Goal: Find specific page/section: Find specific page/section

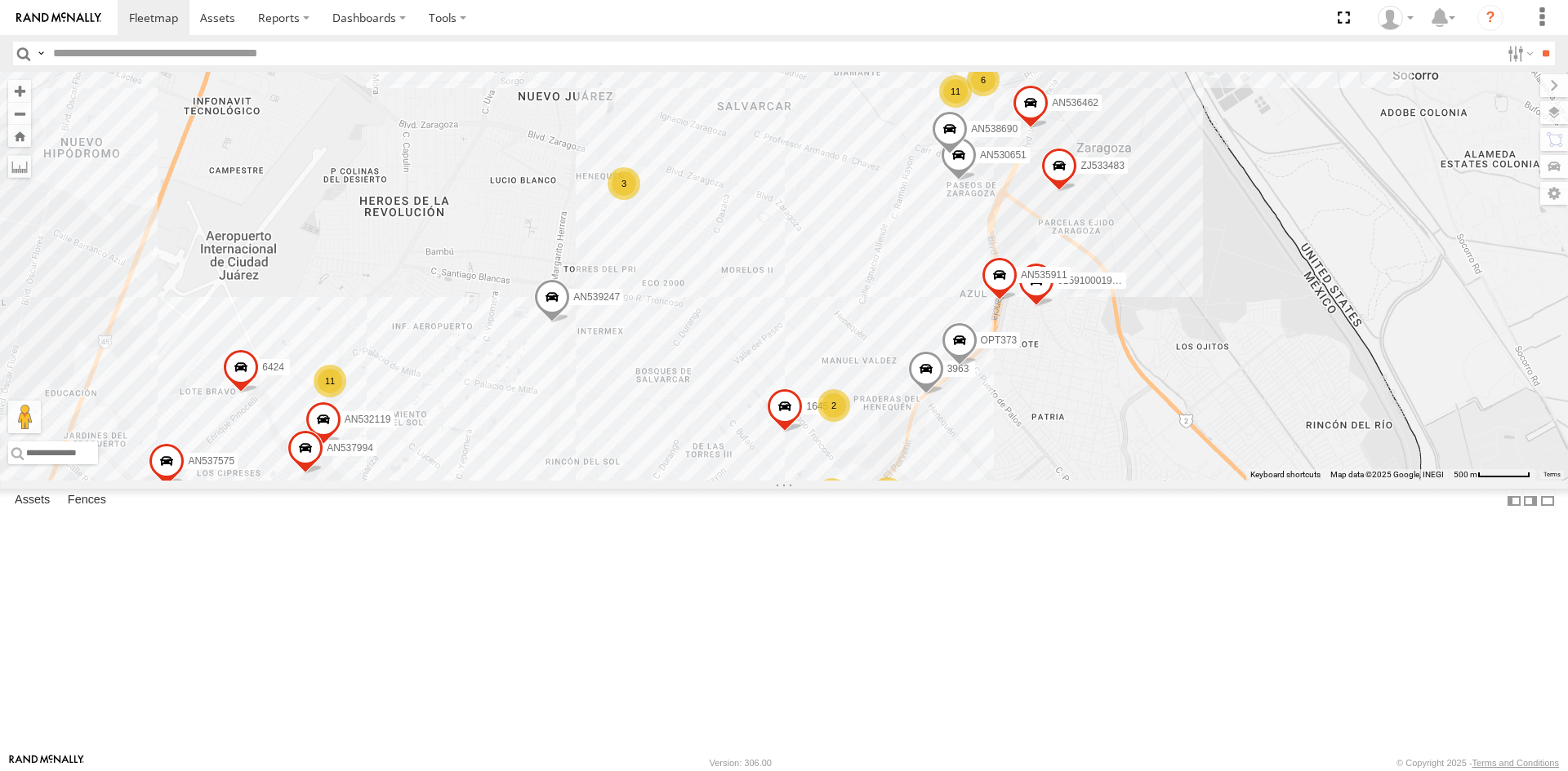
drag, startPoint x: 1123, startPoint y: 226, endPoint x: 991, endPoint y: 405, distance: 222.4
click at [994, 396] on div "AN53295 AN535203 AN53034 015910001811580 ZJ535914 F2771 AN538662 14 4 14 3 205 …" at bounding box center [784, 276] width 1568 height 409
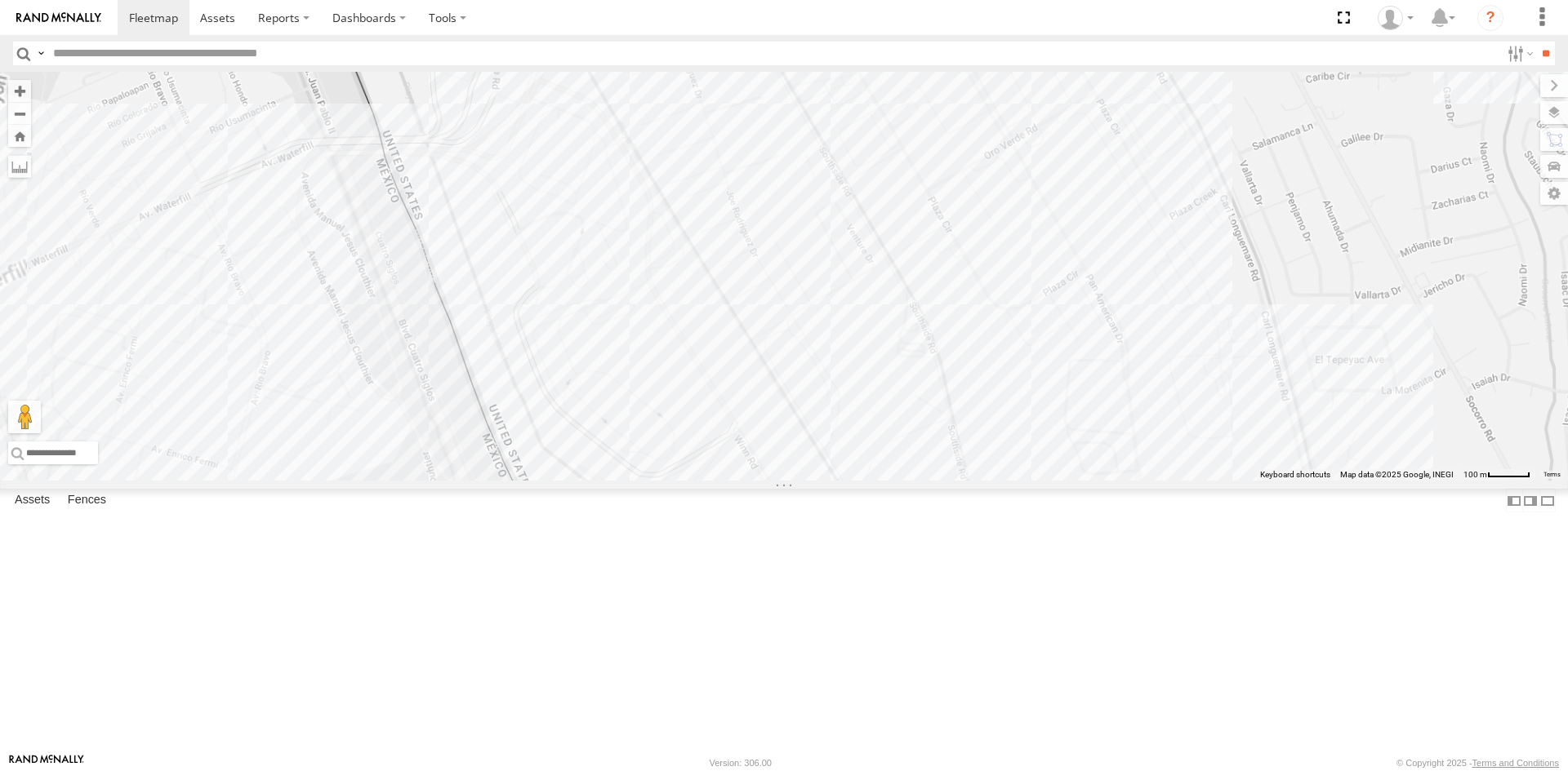
drag, startPoint x: 782, startPoint y: 465, endPoint x: 834, endPoint y: 320, distance: 154.0
click at [829, 325] on div "AN53295 AN535203 AN53034 015910001811580 ZJ535914 F2771 AN538662 AN532119 AN535…" at bounding box center [784, 276] width 1568 height 409
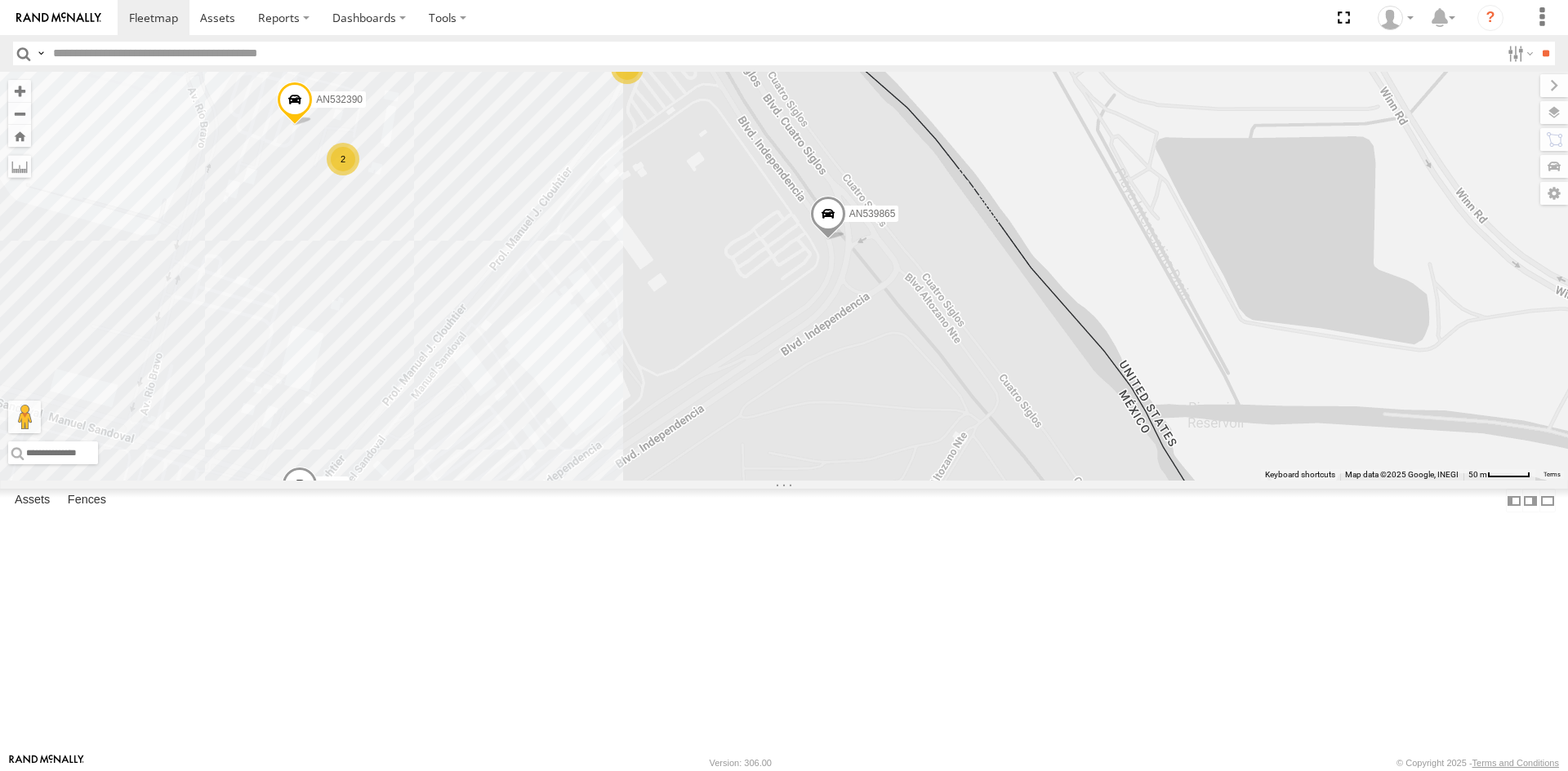
drag, startPoint x: 452, startPoint y: 449, endPoint x: 468, endPoint y: 446, distance: 16.3
click at [460, 447] on div "AN53295 AN535203 AN53034 015910001811580 ZJ535914 F2771 AN538662 AN532119 AN535…" at bounding box center [784, 276] width 1568 height 409
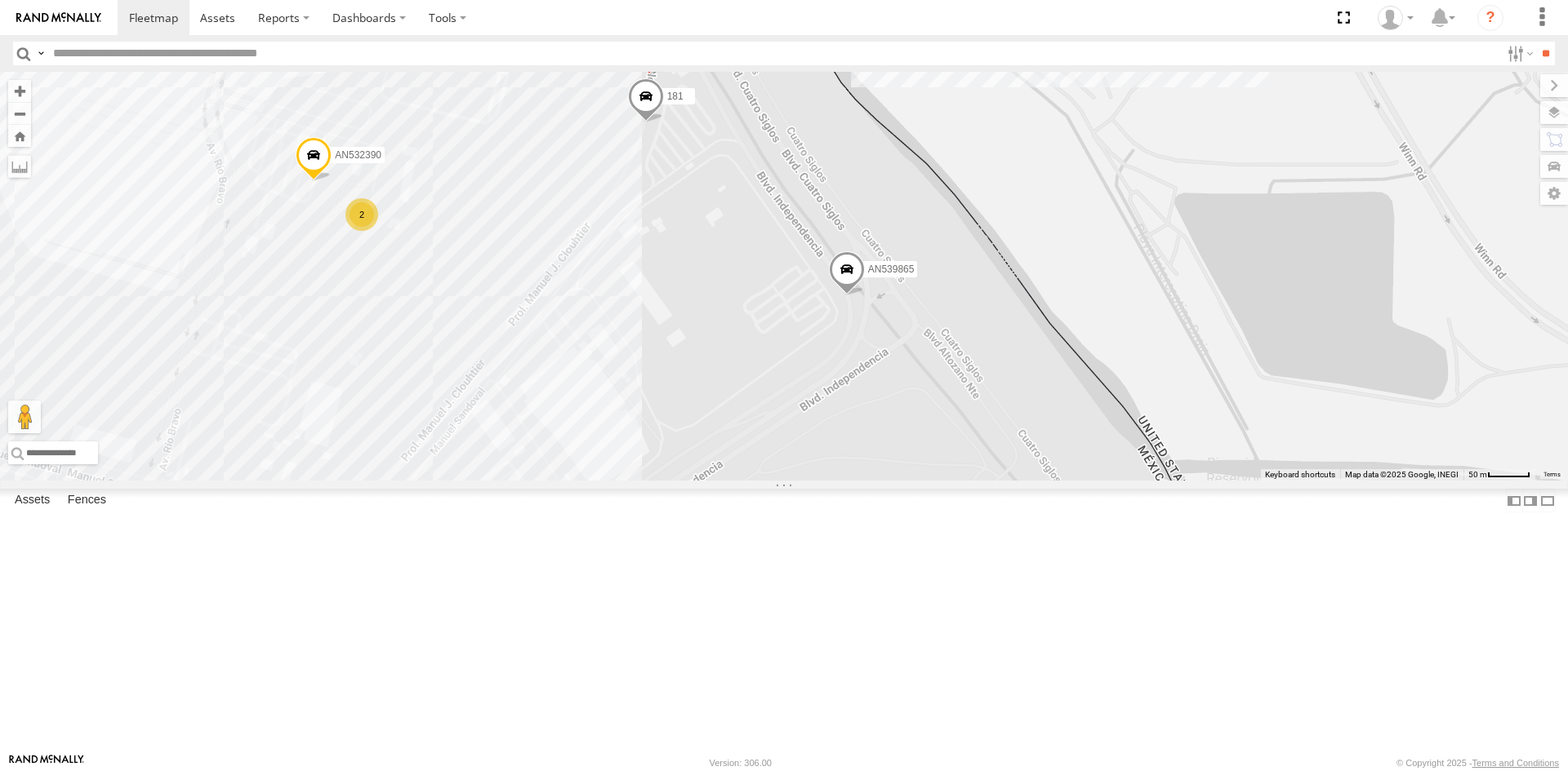
drag, startPoint x: 749, startPoint y: 384, endPoint x: 768, endPoint y: 437, distance: 56.3
click at [766, 443] on div "181 AN532390 AN539865 623 3 5 2 2" at bounding box center [784, 276] width 1568 height 409
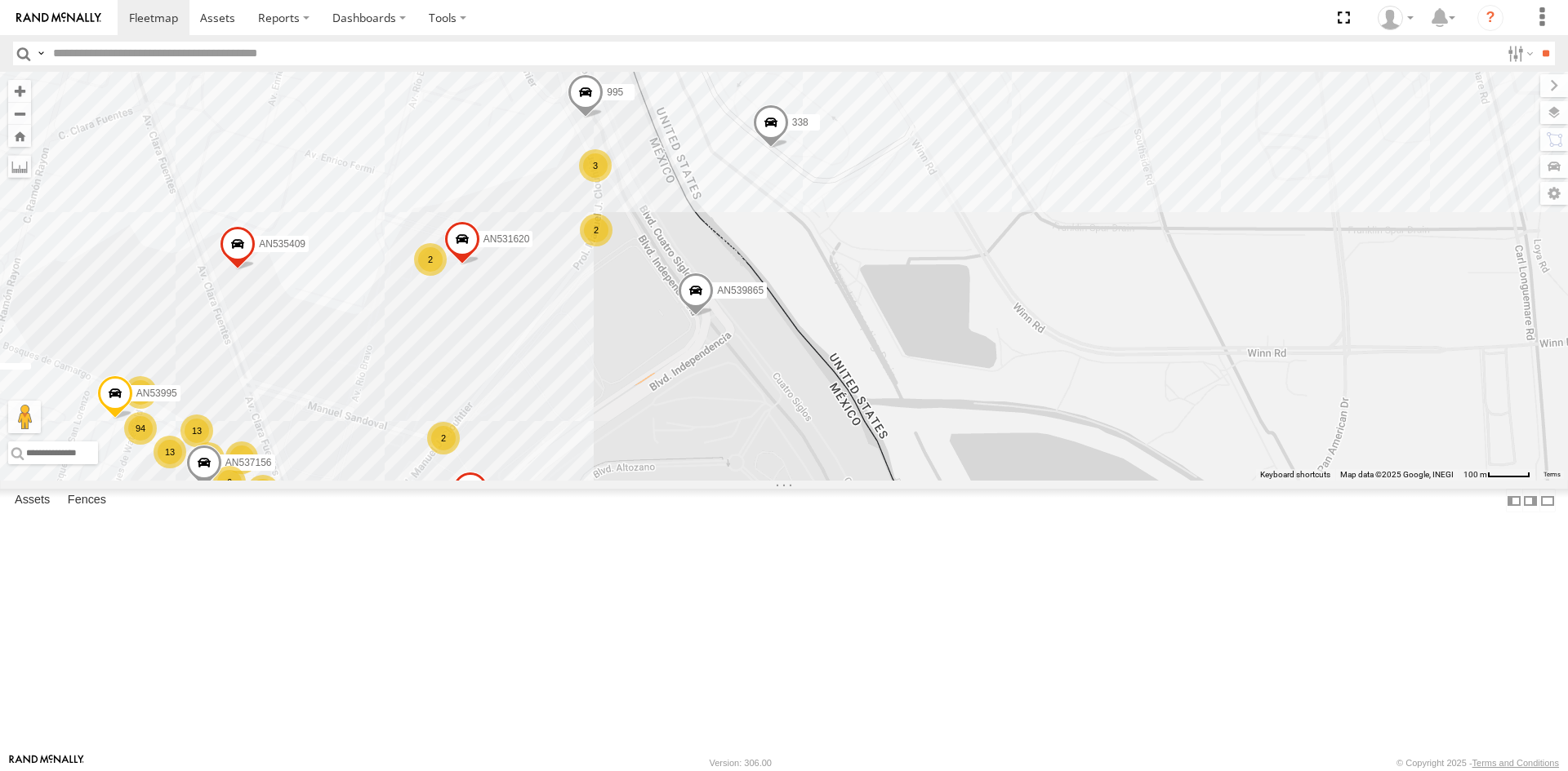
drag, startPoint x: 595, startPoint y: 447, endPoint x: 614, endPoint y: 546, distance: 100.8
click at [614, 481] on div "AN539865 3485185f54f8 20 3 13 57 29 94 2 357660104096649 69 13 U11442 3 AN53676…" at bounding box center [784, 276] width 1568 height 409
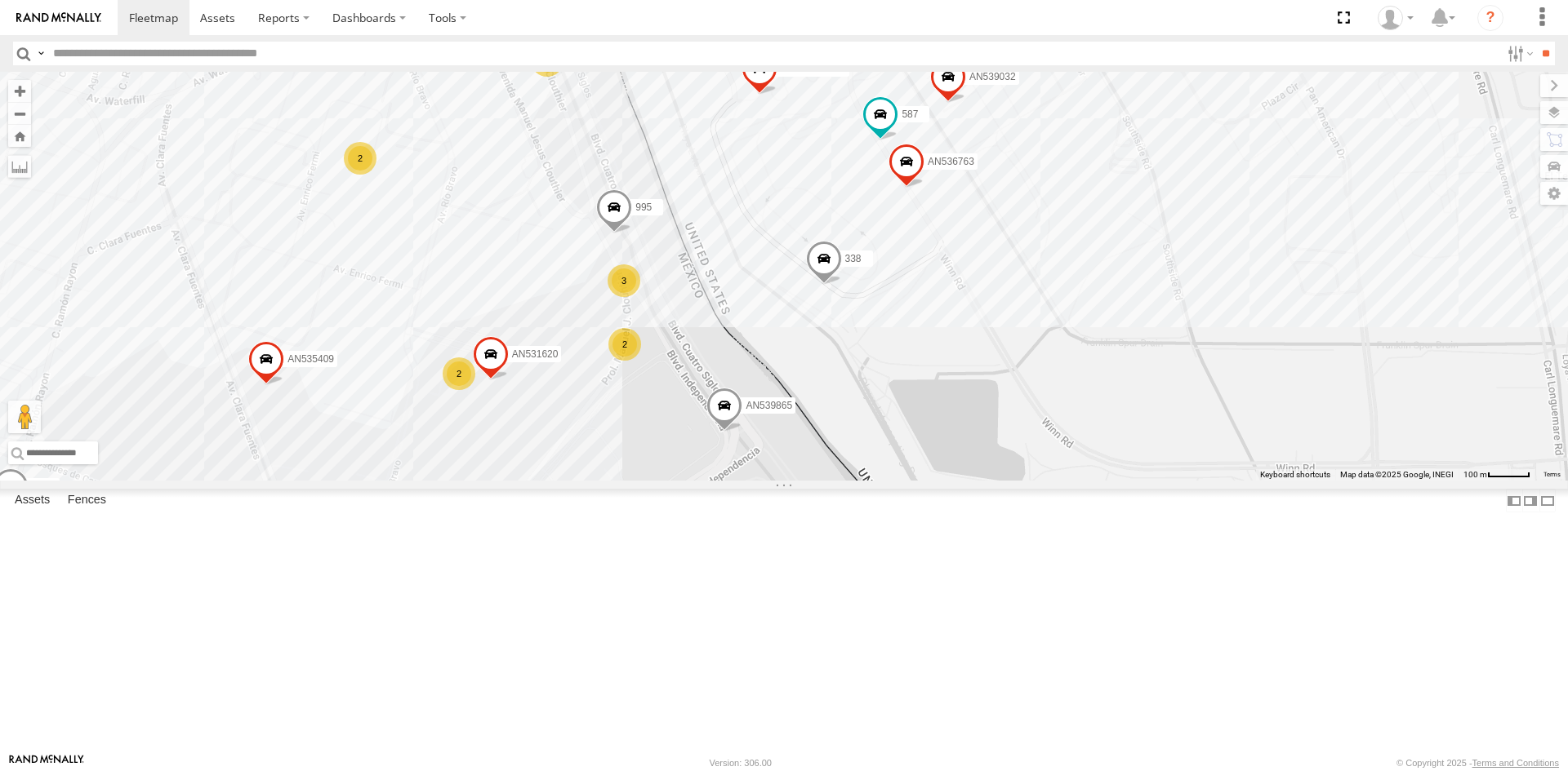
drag, startPoint x: 684, startPoint y: 501, endPoint x: 702, endPoint y: 509, distance: 19.7
click at [699, 481] on div "AN539865 3485185f54f8 20 3 13 57 29 94 2 357660104096649 69 13 U11442 3 AN53676…" at bounding box center [784, 276] width 1568 height 409
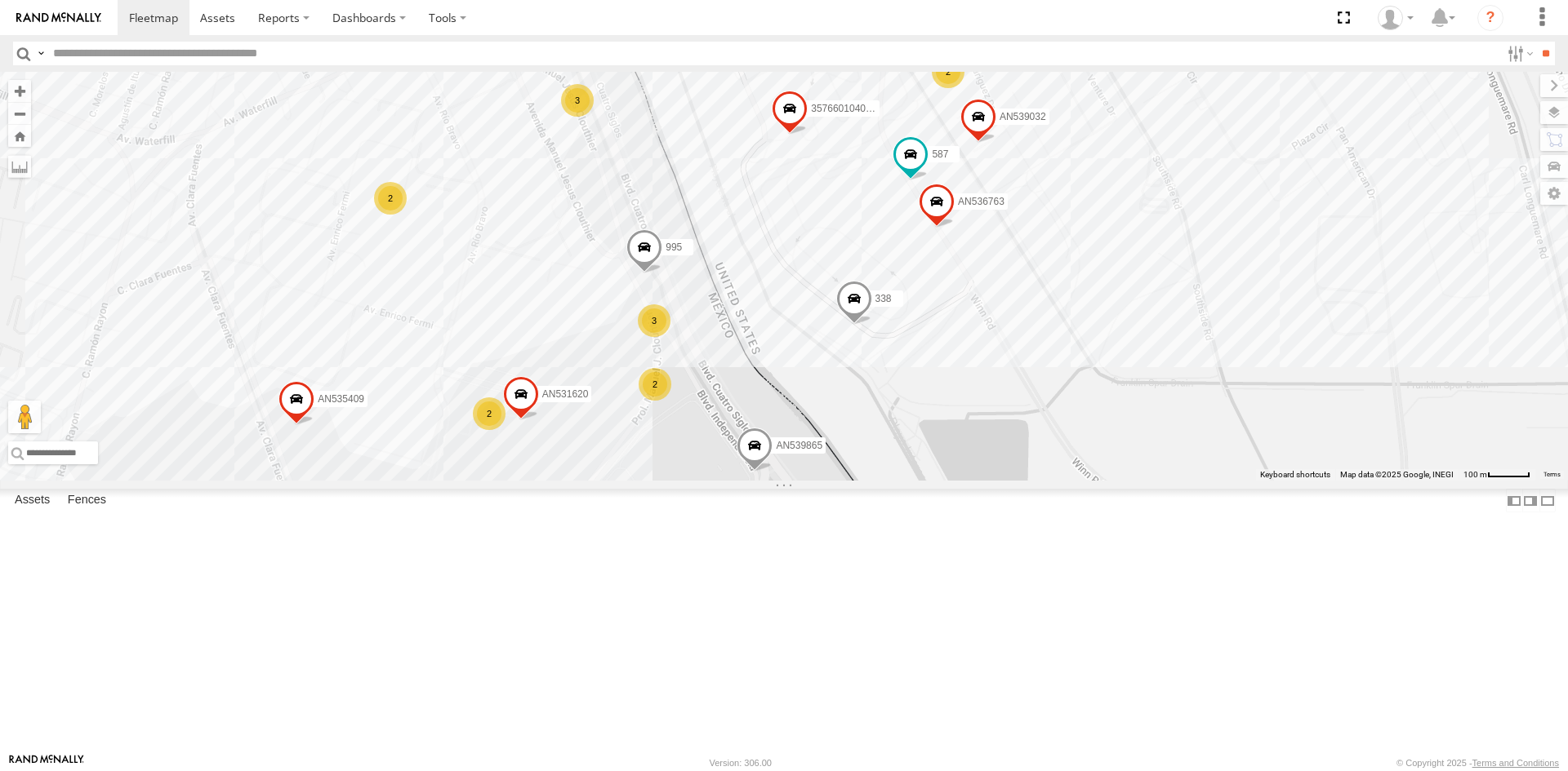
drag, startPoint x: 738, startPoint y: 366, endPoint x: 754, endPoint y: 404, distance: 41.2
click at [754, 404] on div "AN539865 3485185f54f8 20 3 13 57 29 94 2 357660104096649 69 13 U11442 3 AN53676…" at bounding box center [784, 276] width 1568 height 409
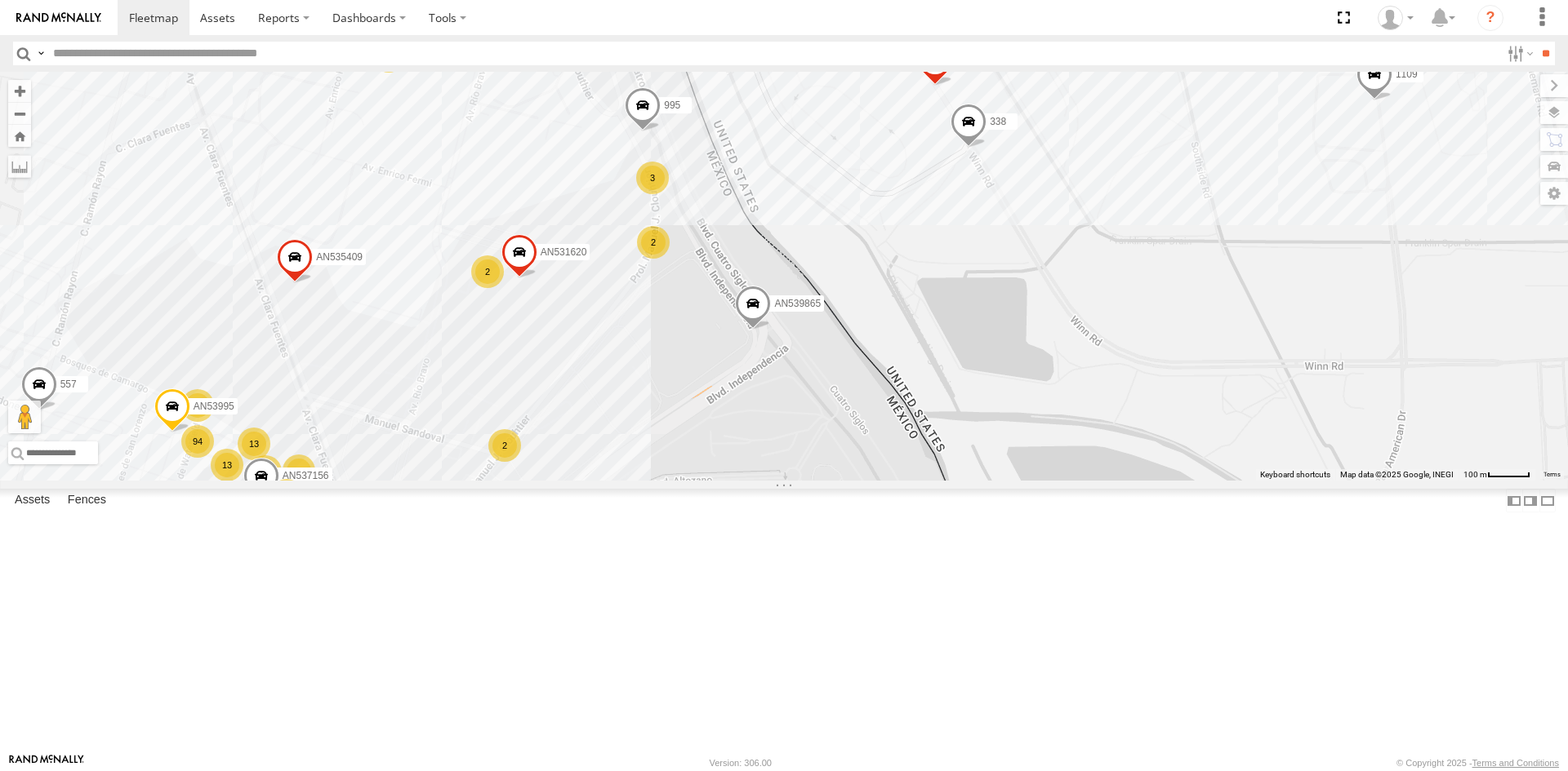
drag, startPoint x: 963, startPoint y: 653, endPoint x: 945, endPoint y: 521, distance: 133.2
click at [945, 481] on div "AN539865 3485185f54f8 357660104096649 AN539032 690 AN535409 [PHONE_NUMBER] AN53…" at bounding box center [784, 276] width 1568 height 409
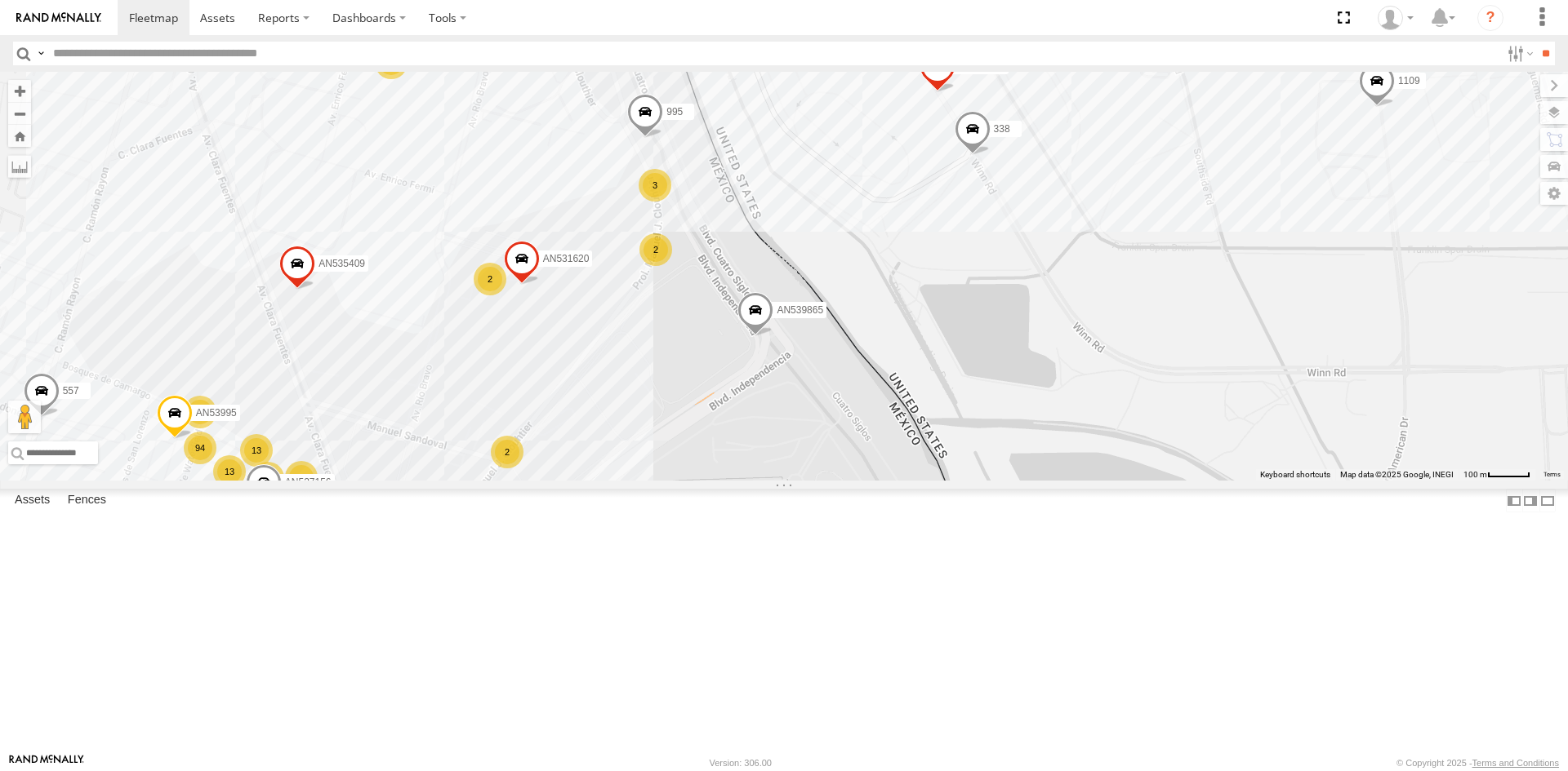
drag, startPoint x: 952, startPoint y: 493, endPoint x: 949, endPoint y: 503, distance: 10.4
click at [958, 481] on div "AN539865 3485185f54f8 357660104096649 AN539032 690 AN535409 [PHONE_NUMBER] AN53…" at bounding box center [784, 276] width 1568 height 409
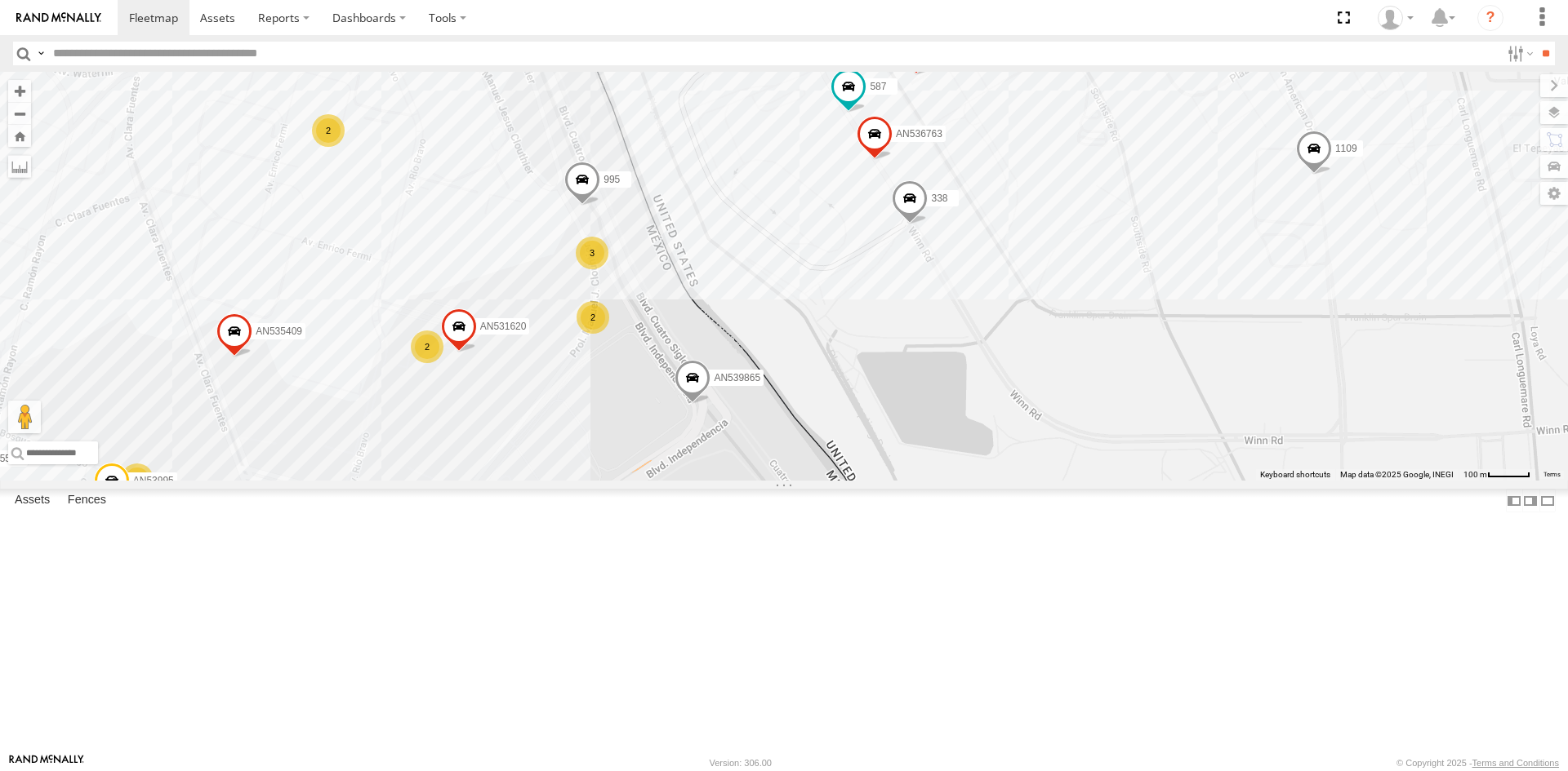
drag, startPoint x: 985, startPoint y: 403, endPoint x: 914, endPoint y: 464, distance: 93.6
click at [914, 464] on div "AN539865 3485185f54f8 357660104096649 AN539032 690 AN535409 [PHONE_NUMBER] AN53…" at bounding box center [784, 276] width 1568 height 409
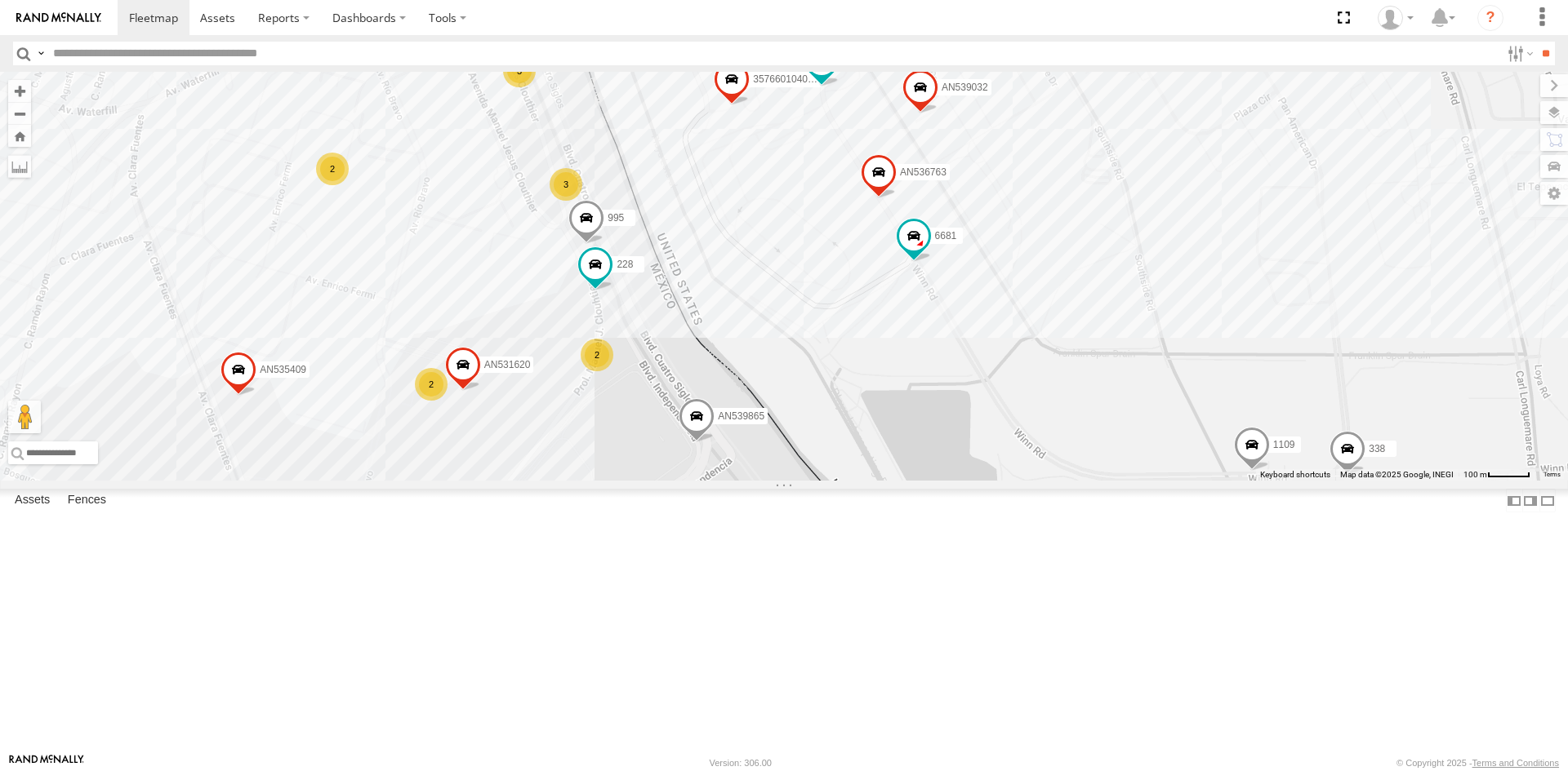
drag, startPoint x: 783, startPoint y: 330, endPoint x: 788, endPoint y: 370, distance: 40.3
click at [788, 370] on div "357660104096649 8662 AN536763 AN539032 AN539865 AN539158 7323 587 AN53995 6681 …" at bounding box center [784, 276] width 1568 height 409
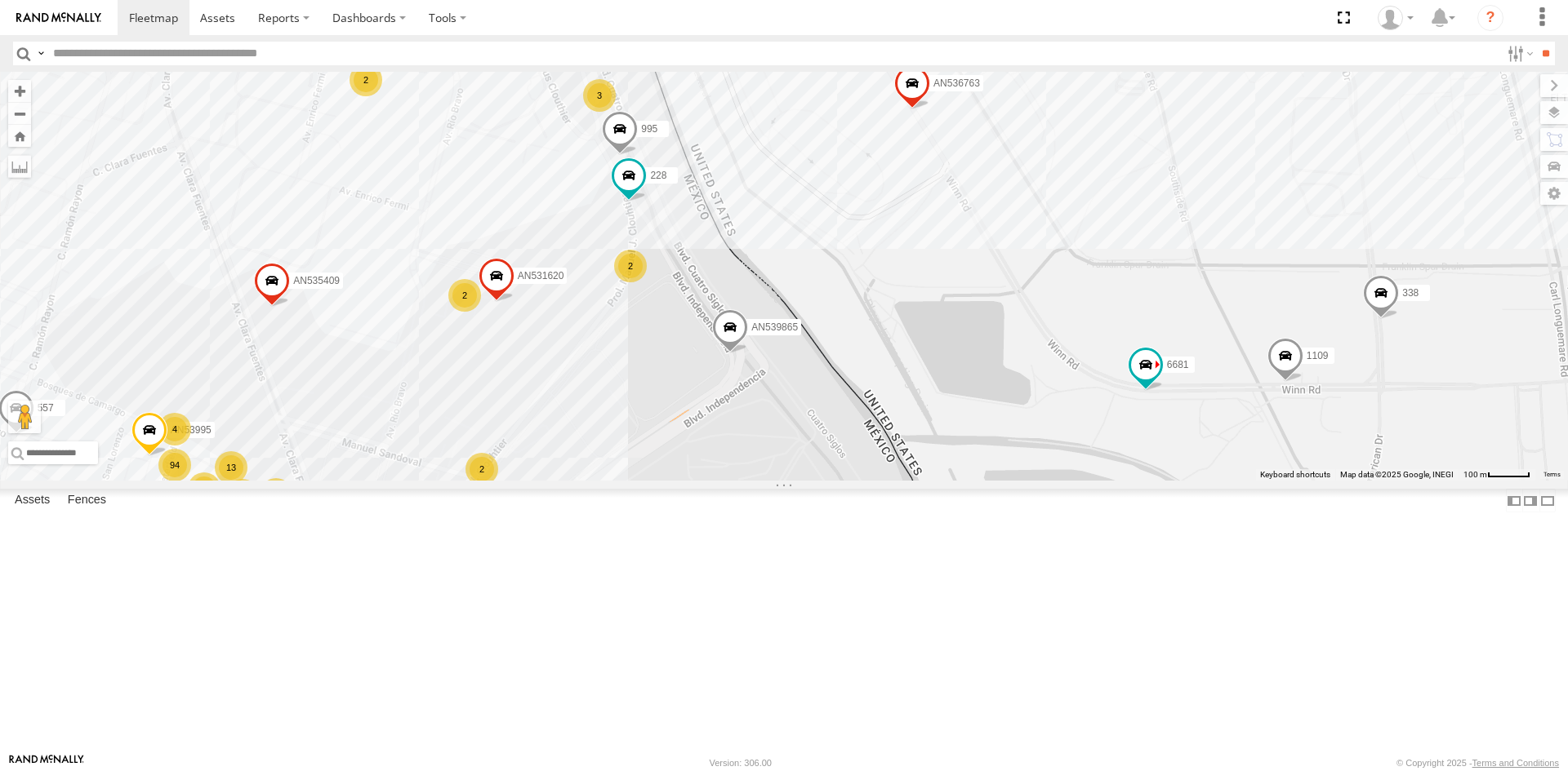
drag, startPoint x: 503, startPoint y: 545, endPoint x: 515, endPoint y: 439, distance: 106.7
click at [538, 451] on div "357660104096649 8662 AN536763 AN539032 690 AN539865 AN539158 7323 587 AN53995 6…" at bounding box center [784, 276] width 1568 height 409
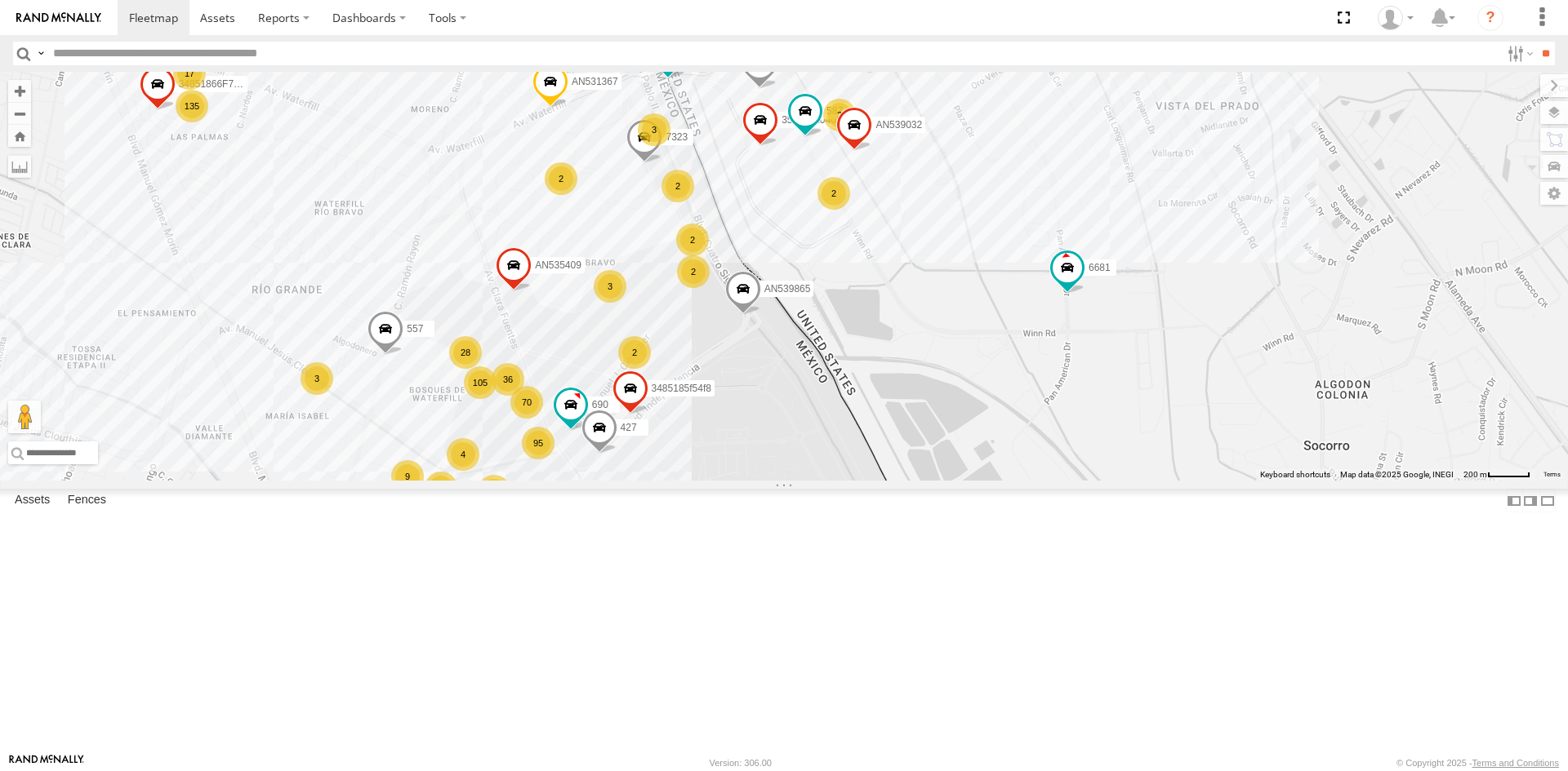
drag, startPoint x: 782, startPoint y: 382, endPoint x: 773, endPoint y: 424, distance: 43.0
click at [773, 297] on label "AN539865" at bounding box center [783, 289] width 63 height 17
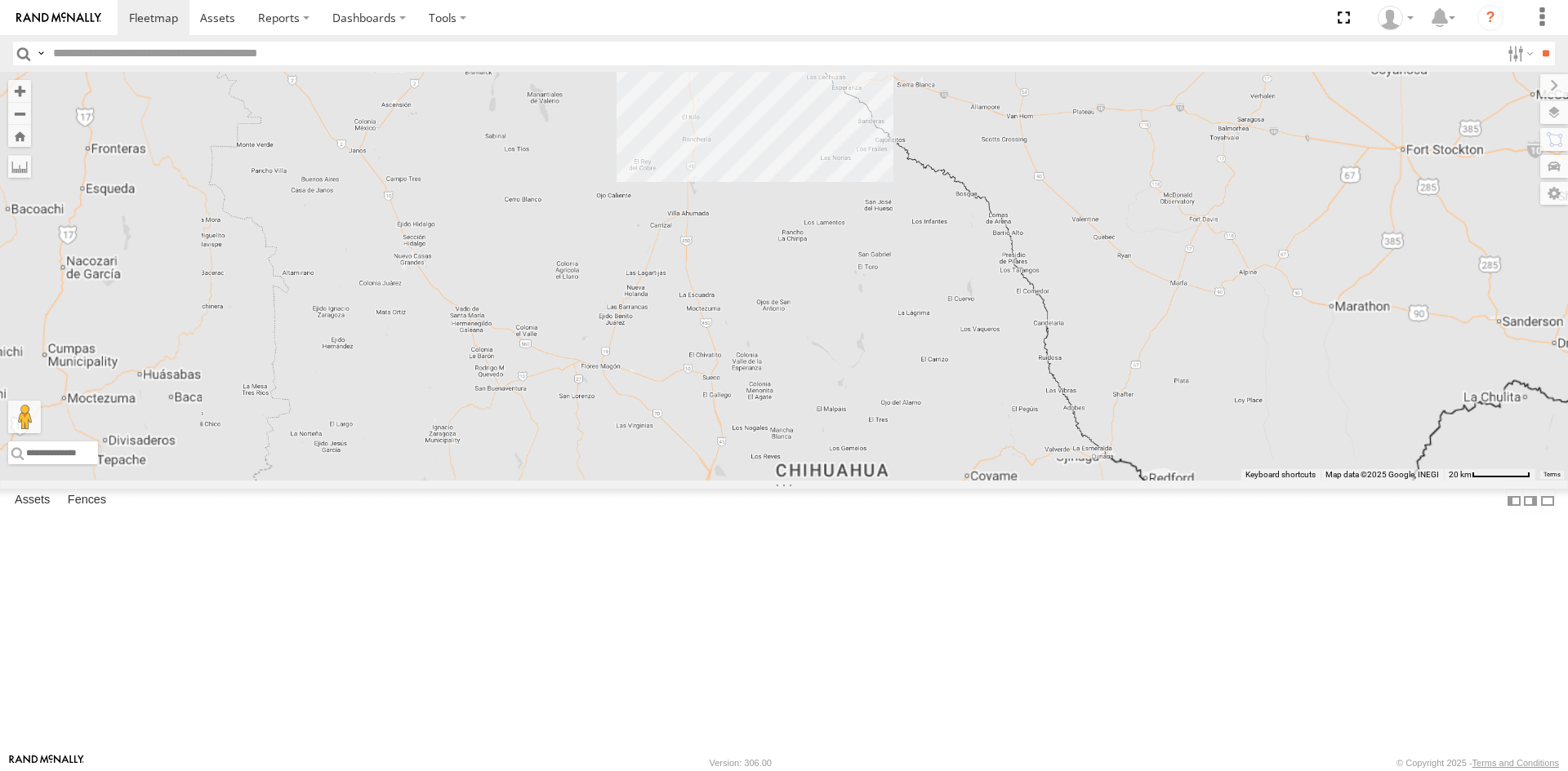
drag, startPoint x: 740, startPoint y: 161, endPoint x: 734, endPoint y: 273, distance: 112.2
click at [734, 273] on div "AN53295 AN535203 AN53034 015910001811580 ZJ535914 F2771 AN538662" at bounding box center [784, 276] width 1568 height 409
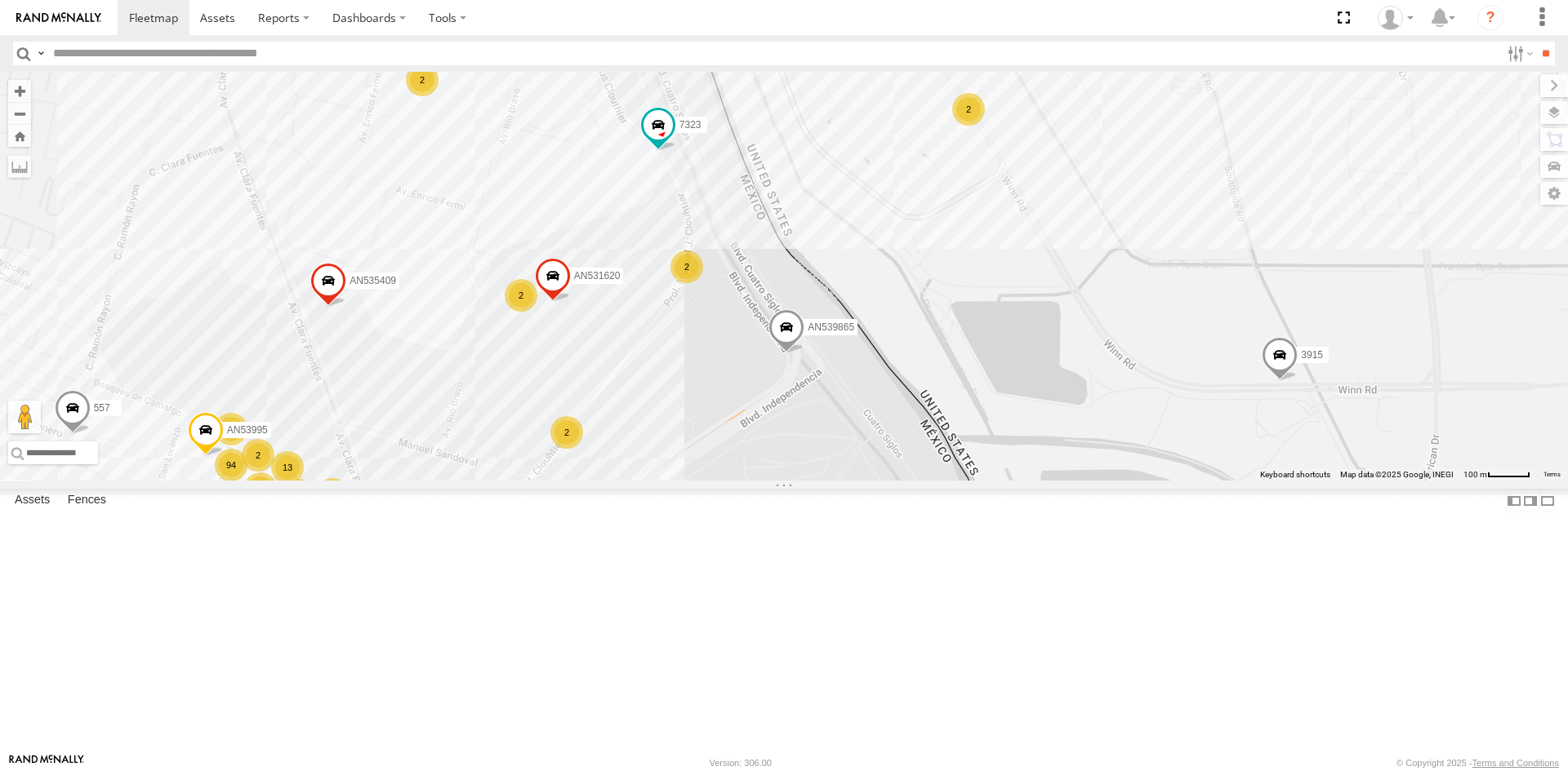
drag, startPoint x: 677, startPoint y: 482, endPoint x: 779, endPoint y: 440, distance: 110.3
click at [778, 443] on div "AN53295 AN535203 AN53034 015910001811580 ZJ535914 F2771 AN538662 AN53617 3535 c…" at bounding box center [784, 276] width 1568 height 409
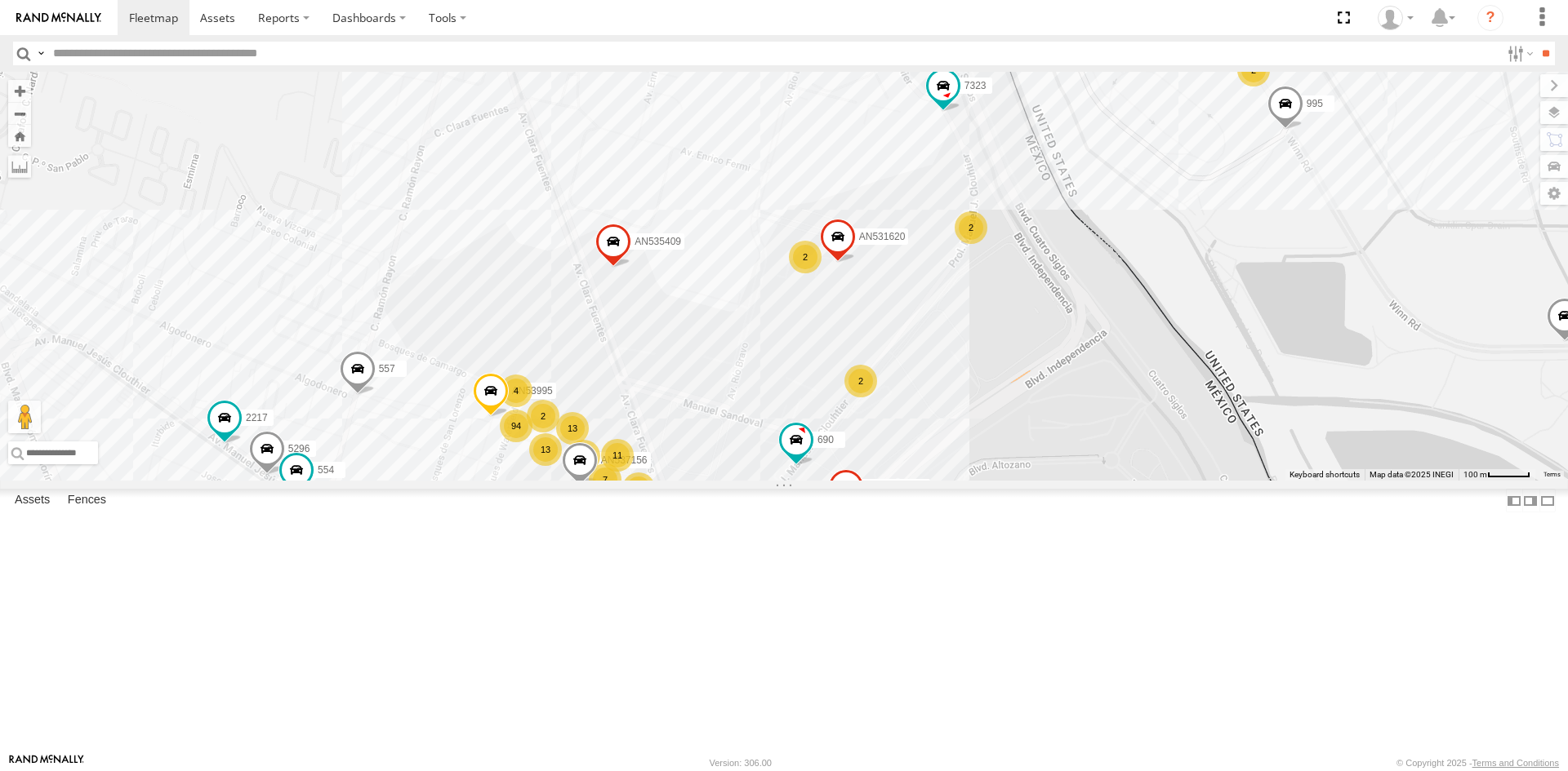
drag, startPoint x: 1063, startPoint y: 345, endPoint x: 971, endPoint y: 545, distance: 220.1
click at [972, 481] on div "AN53295 AN535203 AN53034 015910001811580 ZJ535914 F2771 AN538662 AN53617 3535 c…" at bounding box center [784, 276] width 1568 height 409
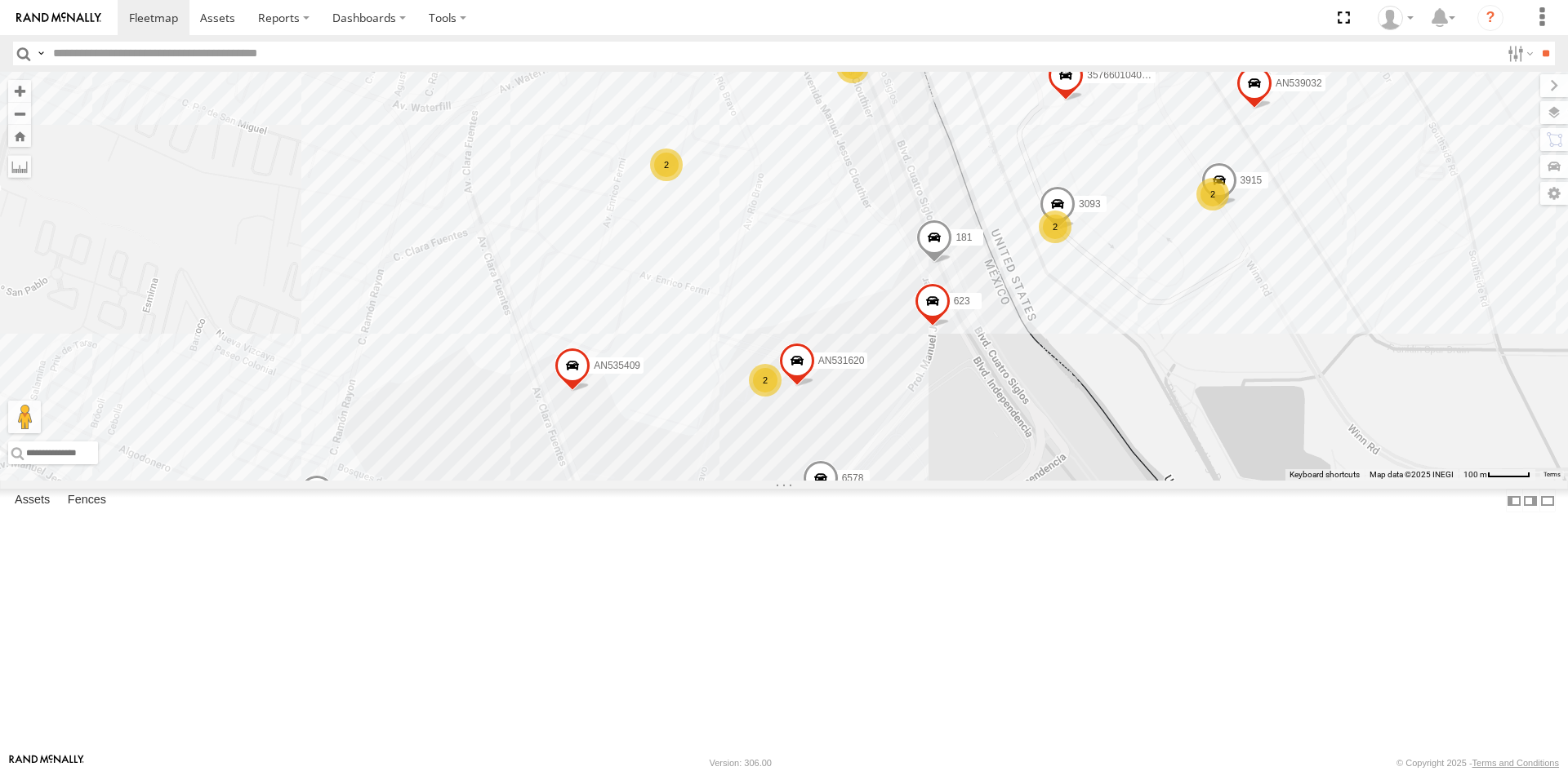
drag, startPoint x: 898, startPoint y: 617, endPoint x: 869, endPoint y: 524, distance: 97.4
click at [870, 481] on div "181 357660104096649 8662 AN539032 AN539158 7323 587 AN53995 3915 6578 AN537156 …" at bounding box center [784, 276] width 1568 height 409
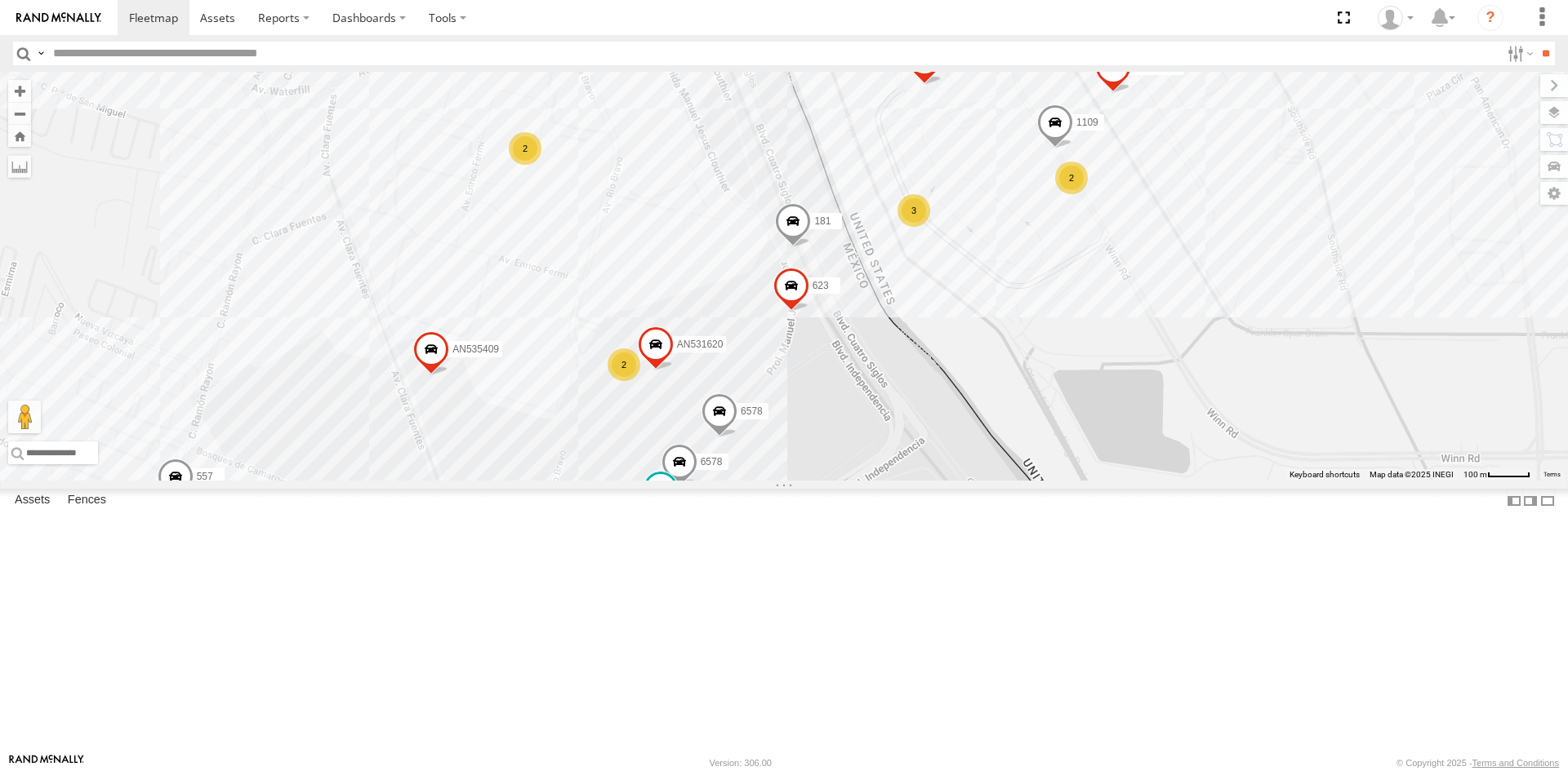
drag, startPoint x: 932, startPoint y: 418, endPoint x: 838, endPoint y: 532, distance: 147.8
click at [838, 481] on div "181 357660104096649 8662 AN539032 AN539158 7323 587 AN53995 6578 AN537156 7041 …" at bounding box center [784, 276] width 1568 height 409
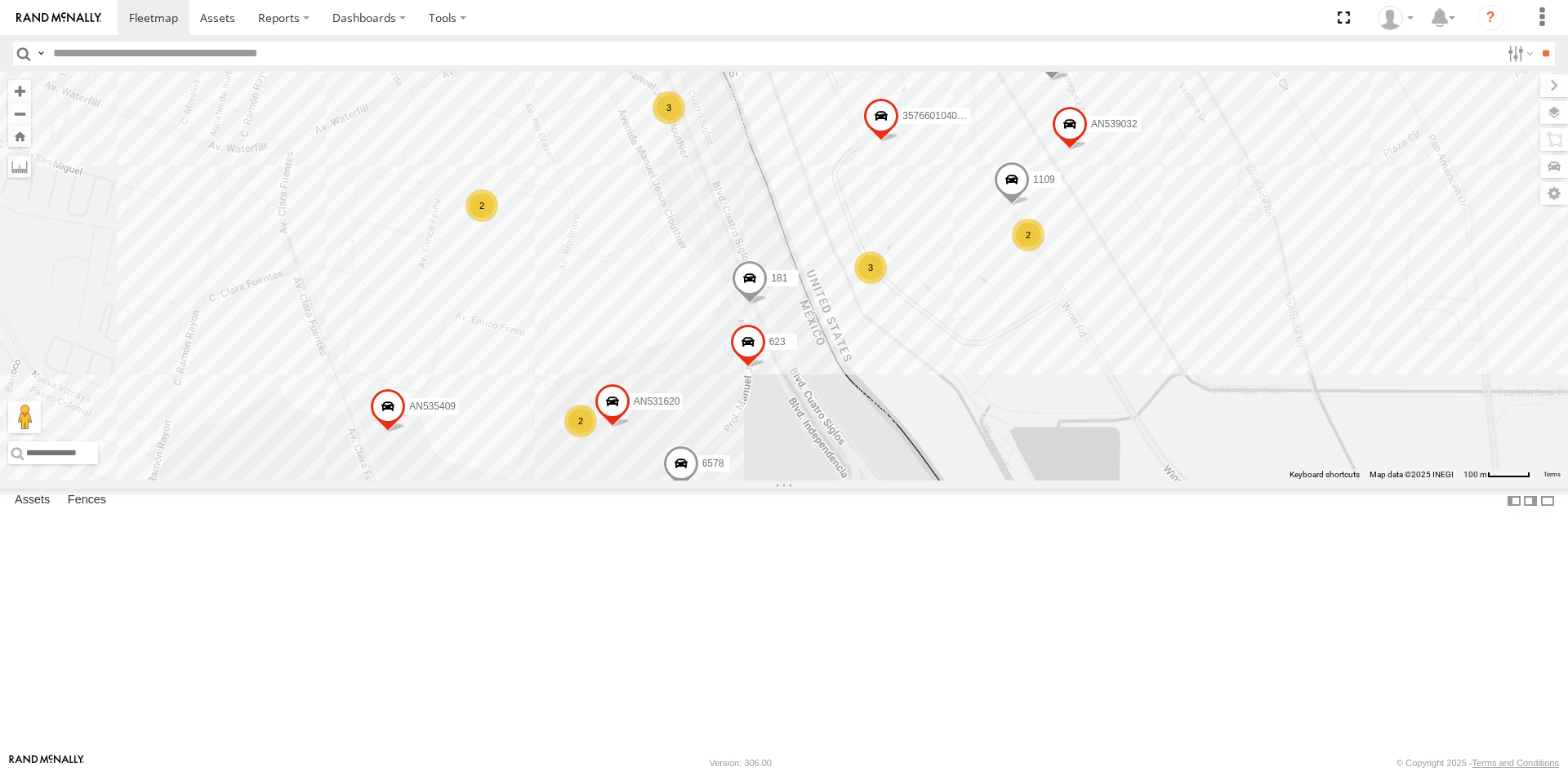
drag, startPoint x: 900, startPoint y: 531, endPoint x: 863, endPoint y: 589, distance: 68.8
click at [863, 481] on div "181 357660104096649 8662 AN539032 AN539158 7323 587 AN53995 6578 AN537156 7041 …" at bounding box center [784, 276] width 1568 height 409
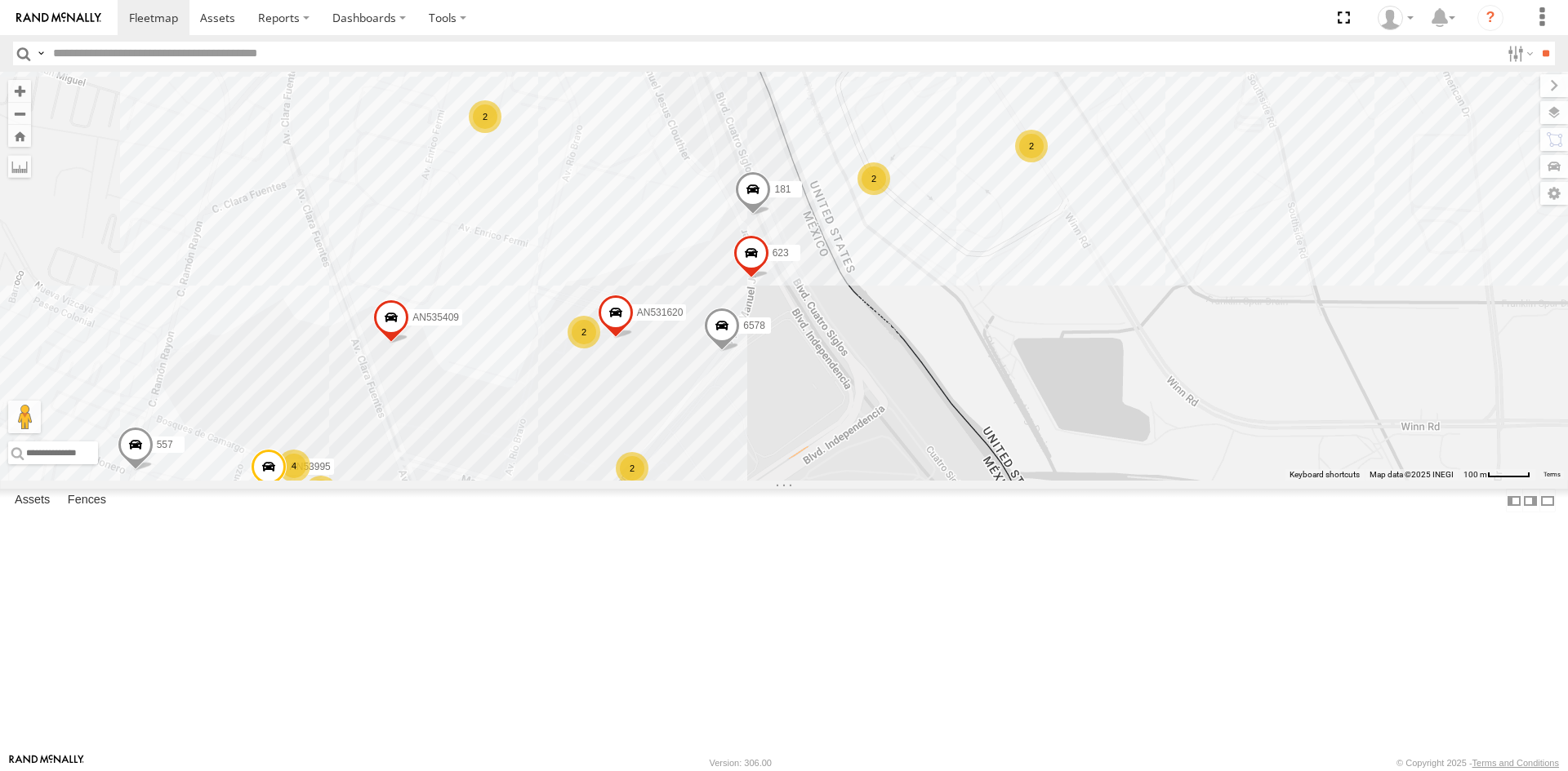
drag, startPoint x: 910, startPoint y: 545, endPoint x: 913, endPoint y: 452, distance: 93.0
click at [913, 453] on div "181 357660104096649 8662 015910001918898 AN539032 AN539158 587 AN53995 34851867…" at bounding box center [784, 276] width 1568 height 409
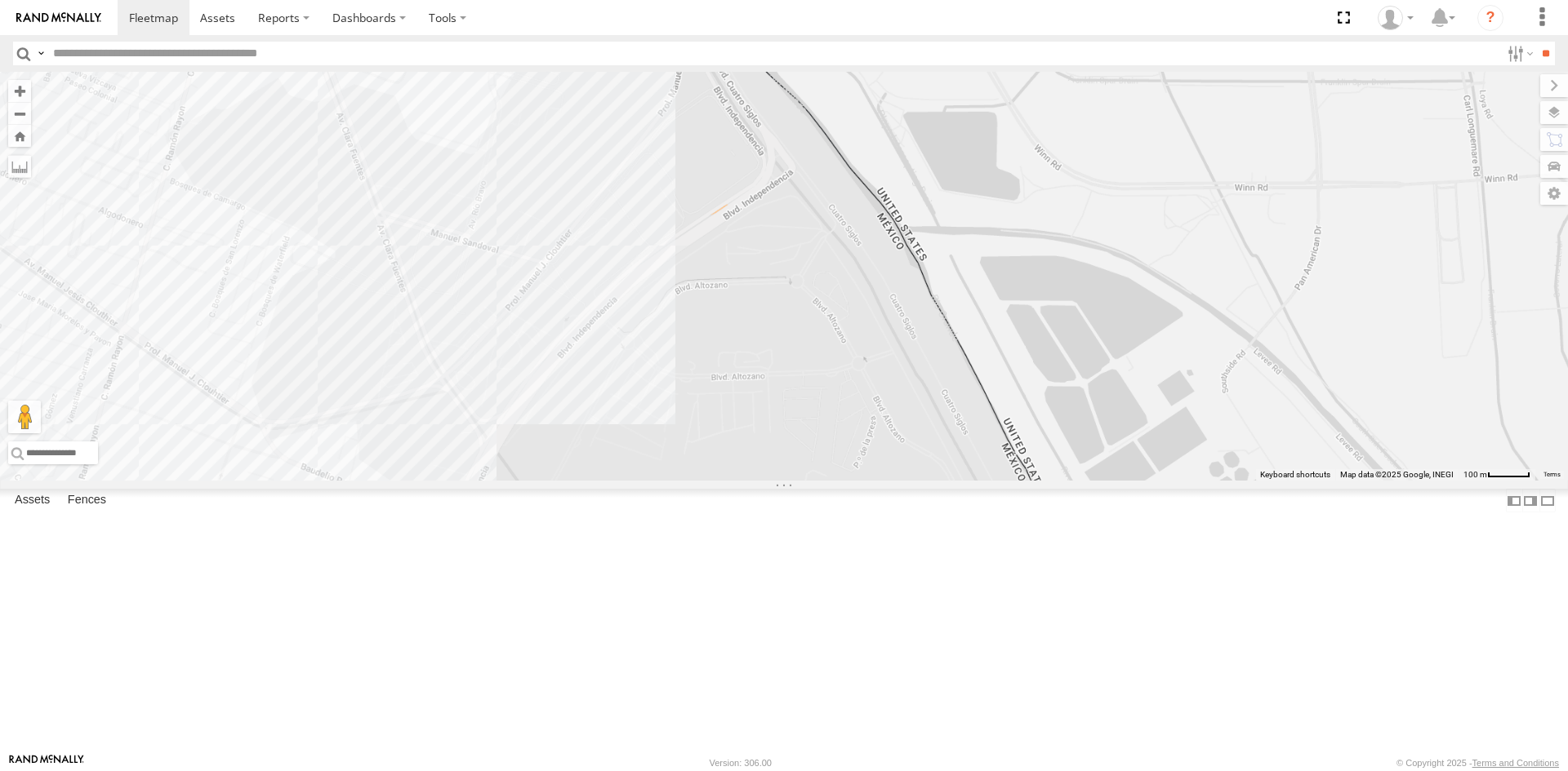
drag, startPoint x: 515, startPoint y: 161, endPoint x: 551, endPoint y: 332, distance: 174.7
click at [550, 332] on div "AN53295 AN535203 AN531625 015910001811580 ZJ535914 F2771 AN538662 AN537374 AN53…" at bounding box center [784, 276] width 1568 height 409
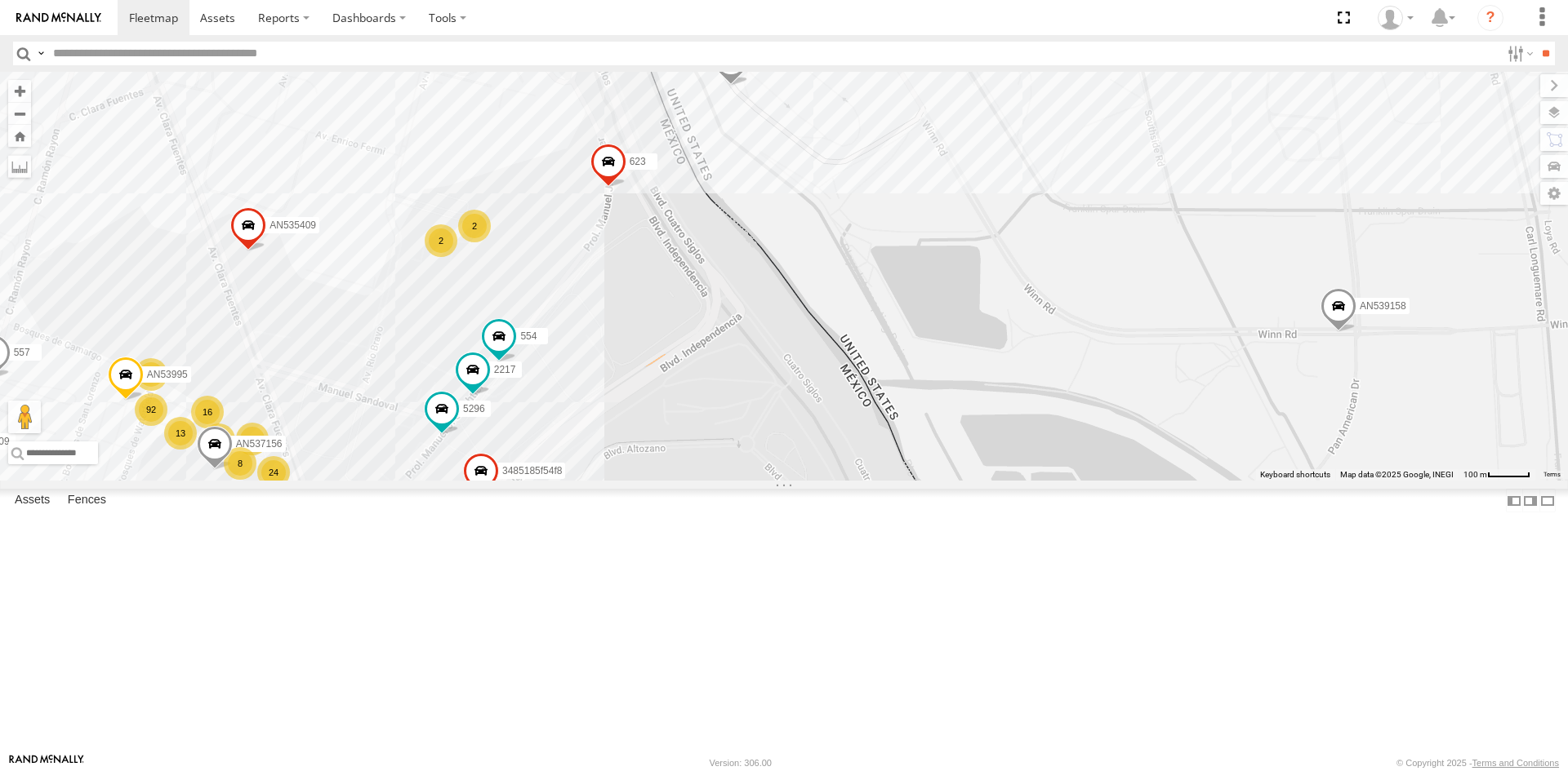
drag, startPoint x: 720, startPoint y: 394, endPoint x: 636, endPoint y: 536, distance: 165.0
click at [636, 481] on div "AN53295 AN535203 AN531625 015910001811580 ZJ535914 F2771 AN538662 AN537374 AN53…" at bounding box center [784, 276] width 1568 height 409
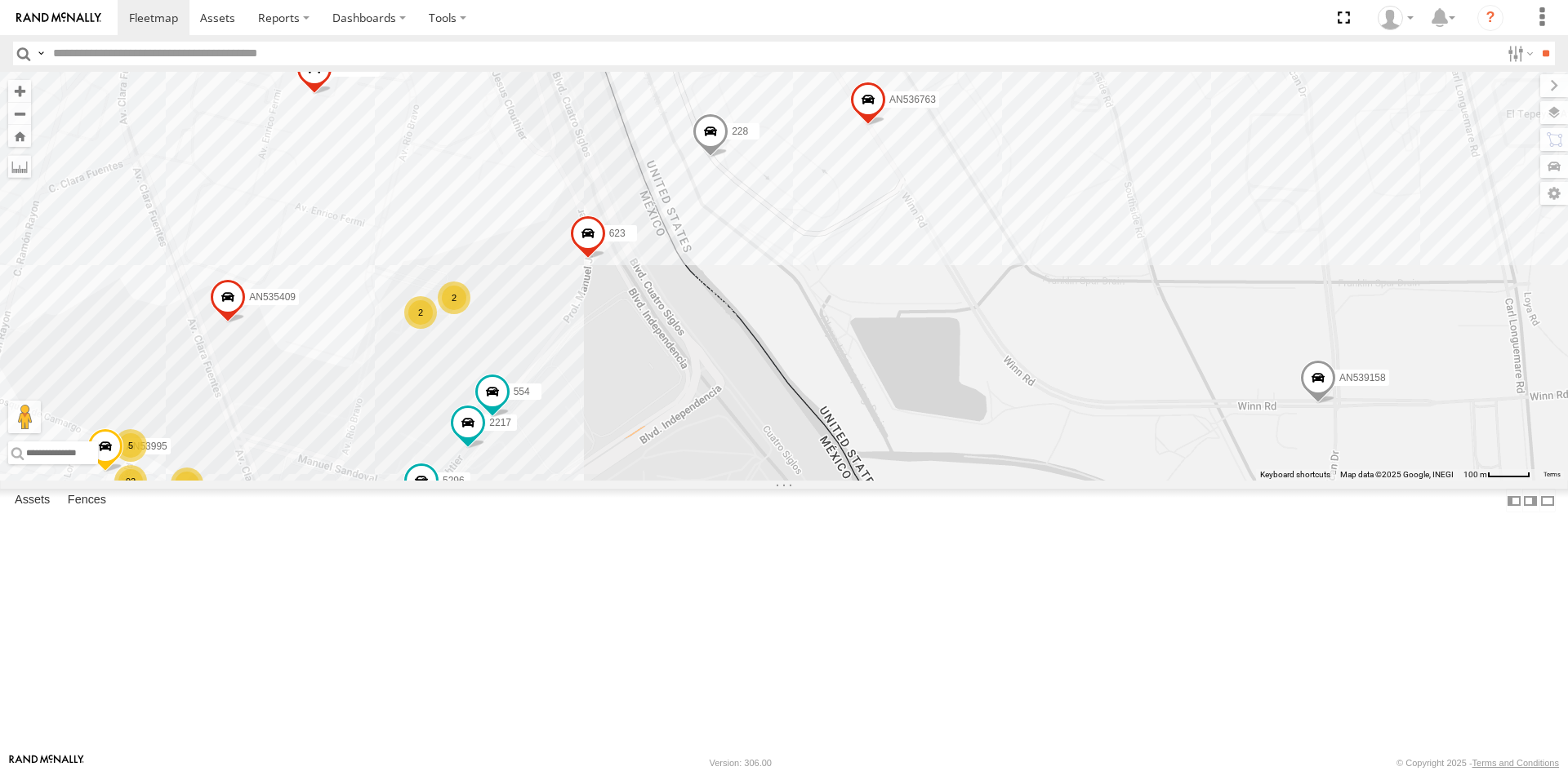
drag, startPoint x: 653, startPoint y: 482, endPoint x: 662, endPoint y: 522, distance: 41.0
click at [662, 481] on div "228 357660104096649 U11442 AN536763 813 AN539032 AN539158 AN53995 6681 AN537156…" at bounding box center [784, 276] width 1568 height 409
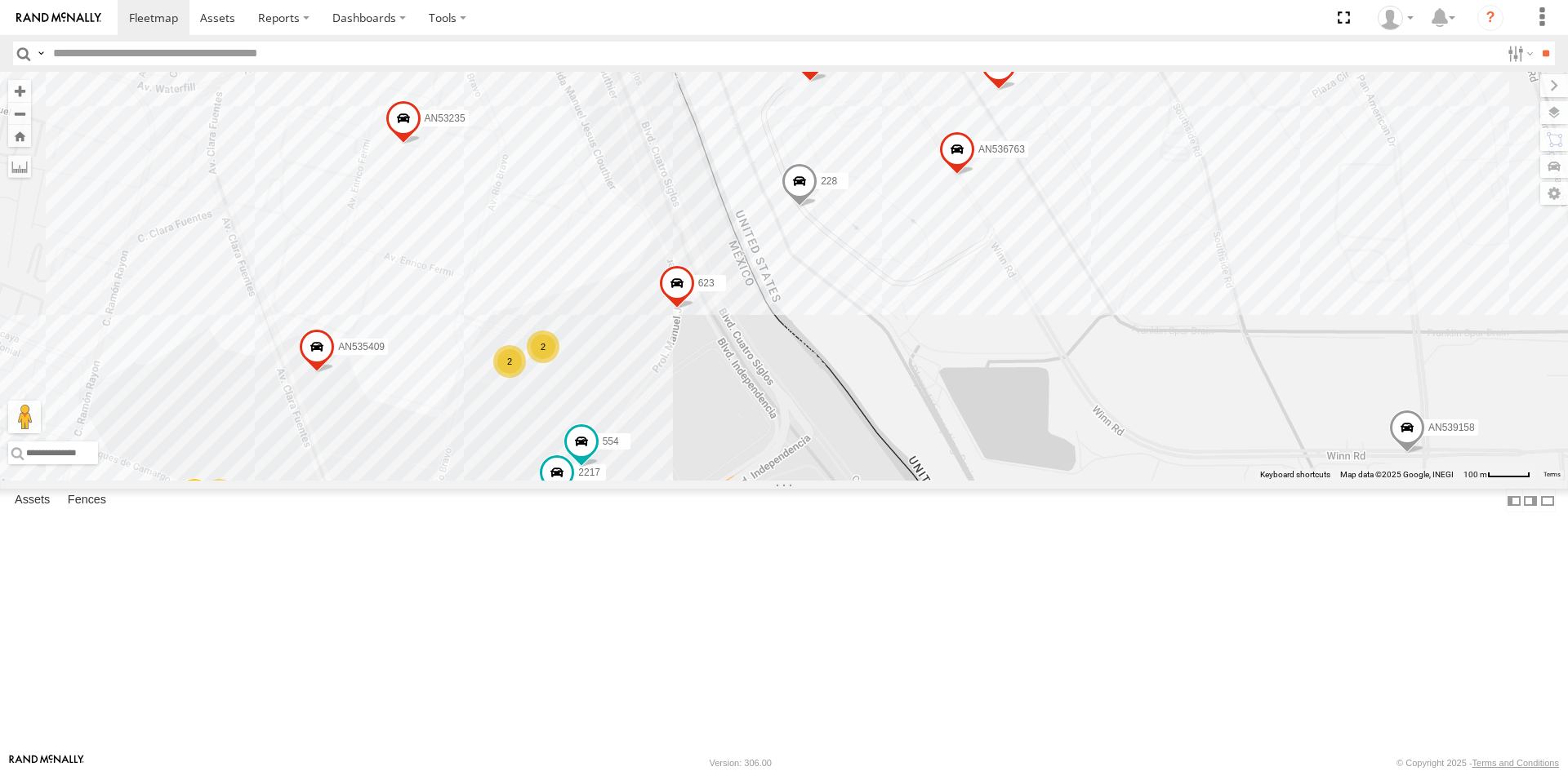
drag, startPoint x: 613, startPoint y: 264, endPoint x: 677, endPoint y: 308, distance: 77.7
click at [677, 308] on div "228 357660104096649 U11442 AN536763 813 AN539032 AN539158 AN53995 6681 AN537156…" at bounding box center [784, 276] width 1568 height 409
click at [970, 453] on div "228 3535 357660104096649 AN536763 AN539032 AN539158 AN53995 463 4093 AN537156 7…" at bounding box center [784, 276] width 1568 height 409
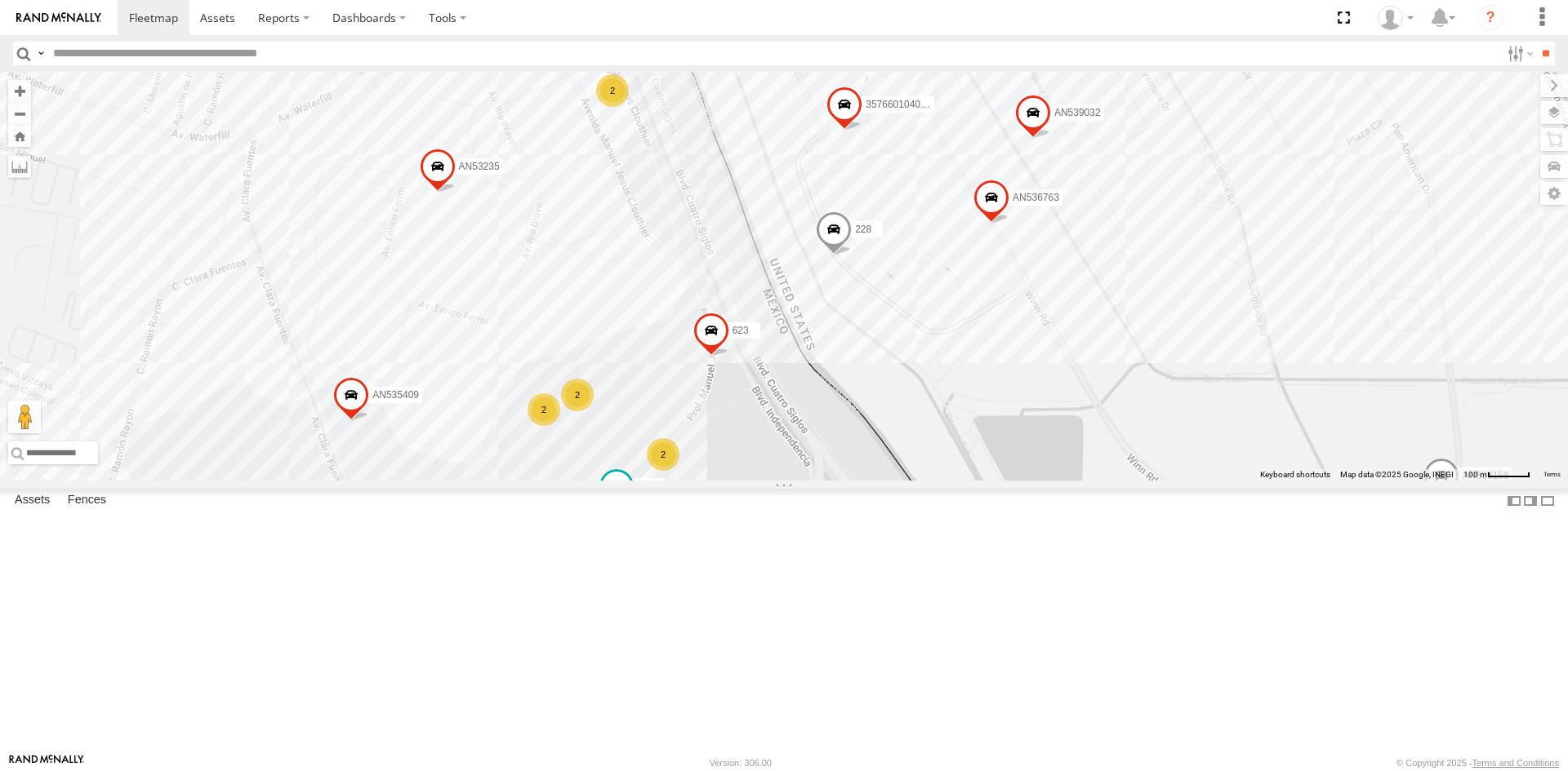
drag, startPoint x: 791, startPoint y: 510, endPoint x: 826, endPoint y: 556, distance: 57.8
click at [826, 481] on div "228 3535 357660104096649 AN536763 AN539032 AN539158 AN53995 463 4093 AN537156 7…" at bounding box center [784, 276] width 1568 height 409
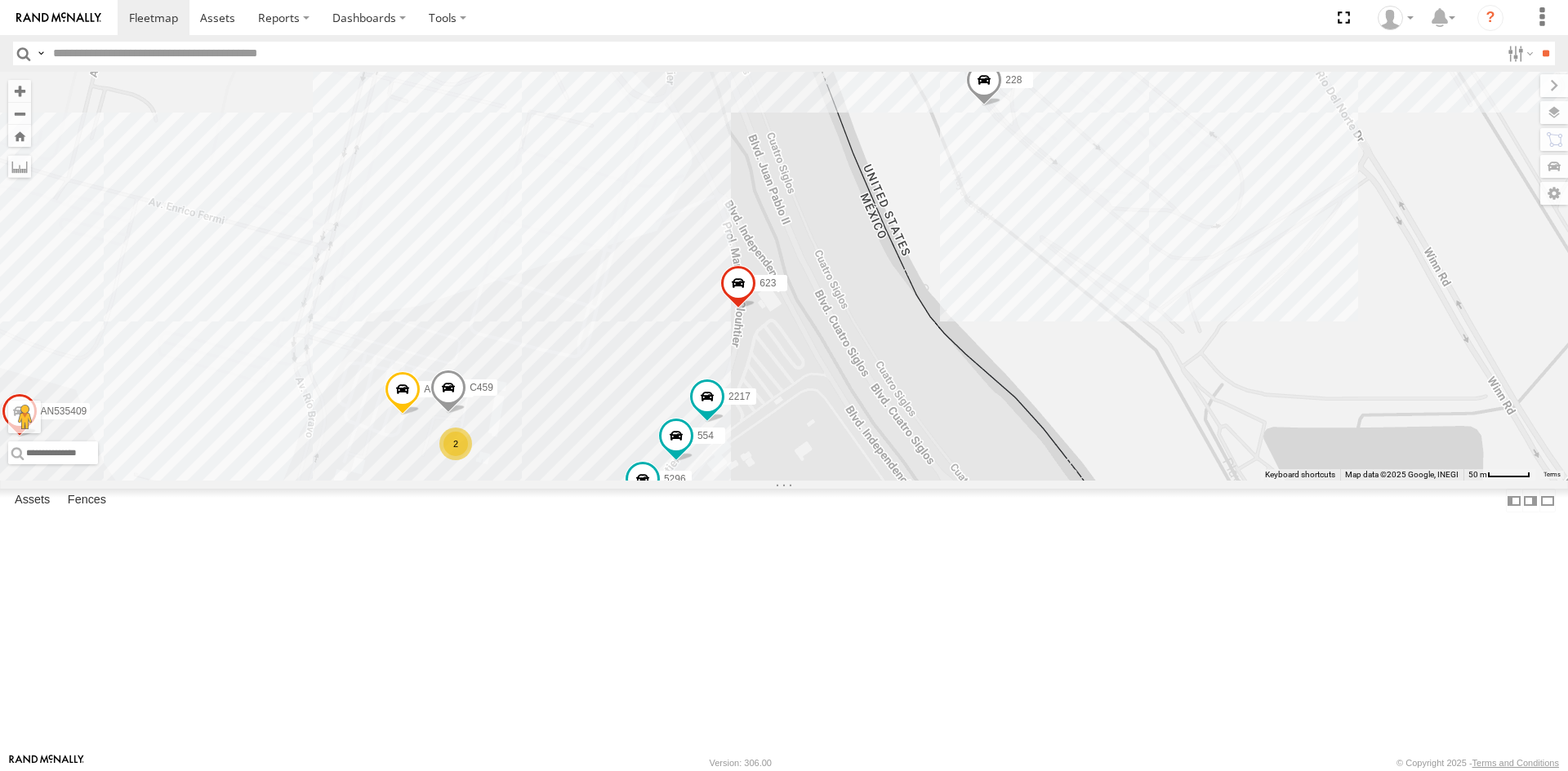
drag, startPoint x: 747, startPoint y: 488, endPoint x: 838, endPoint y: 382, distance: 139.7
click at [833, 394] on div "228 3535 357660104096649 AN536763 AN539032 AN539158 AN53995 463 4093 AN537156 7…" at bounding box center [784, 276] width 1568 height 409
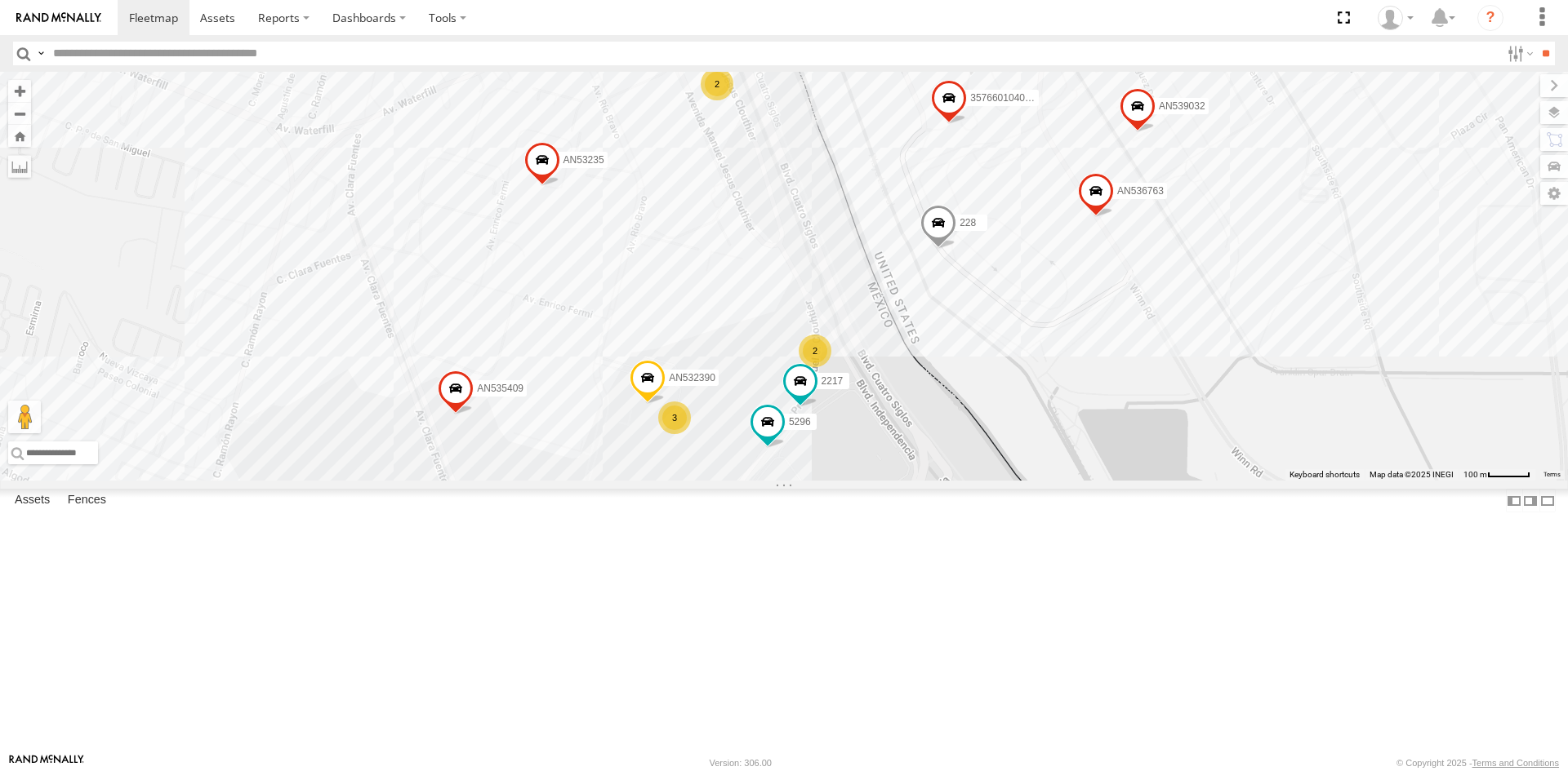
drag, startPoint x: 969, startPoint y: 432, endPoint x: 908, endPoint y: 518, distance: 105.4
click at [908, 481] on div "228 AN536763 AN532390 AN535409 5296 2217 26 12 57 31 92 357660104096649 68 18 A…" at bounding box center [784, 276] width 1568 height 409
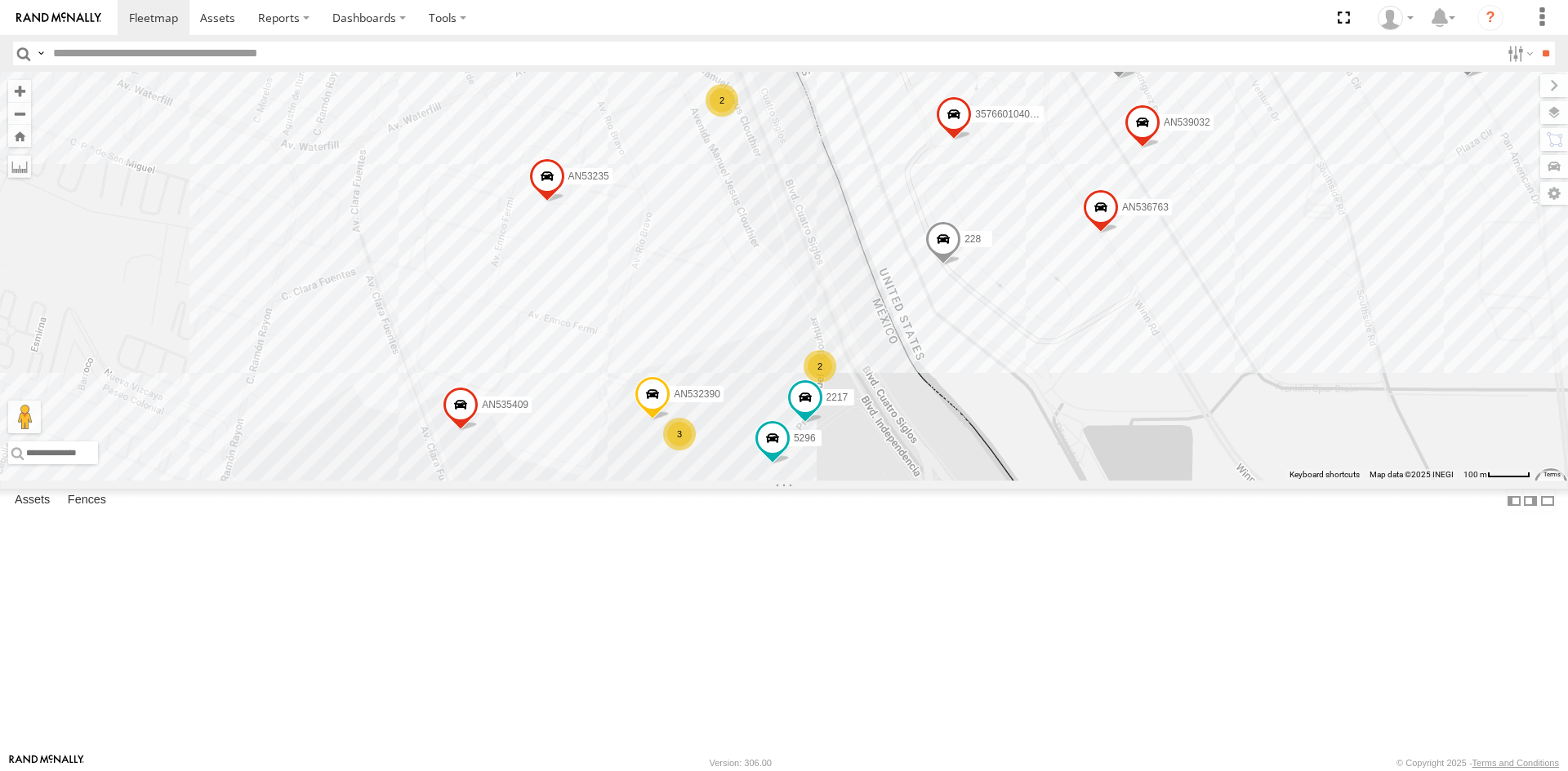
drag, startPoint x: 908, startPoint y: 453, endPoint x: 917, endPoint y: 471, distance: 20.1
click at [916, 472] on div "228 AN536763 AN532390 AN535409 5296 2217 26 12 57 31 92 357660104096649 68 18 A…" at bounding box center [784, 276] width 1568 height 409
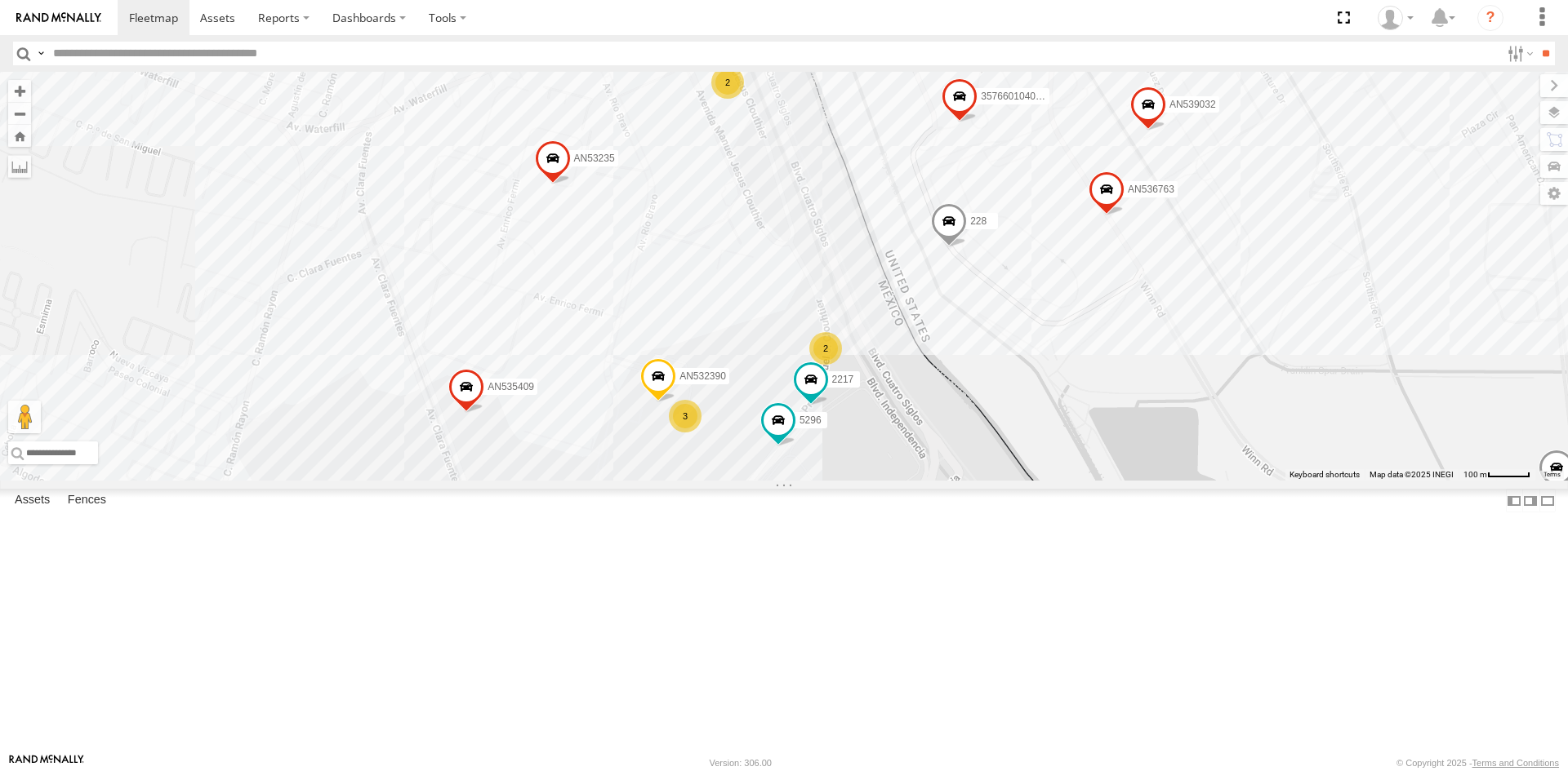
drag, startPoint x: 795, startPoint y: 631, endPoint x: 802, endPoint y: 611, distance: 21.2
click at [802, 481] on div "228 AN536763 AN532390 AN535409 5296 2217 26 12 57 31 93 357660104096649 68 18 A…" at bounding box center [784, 276] width 1568 height 409
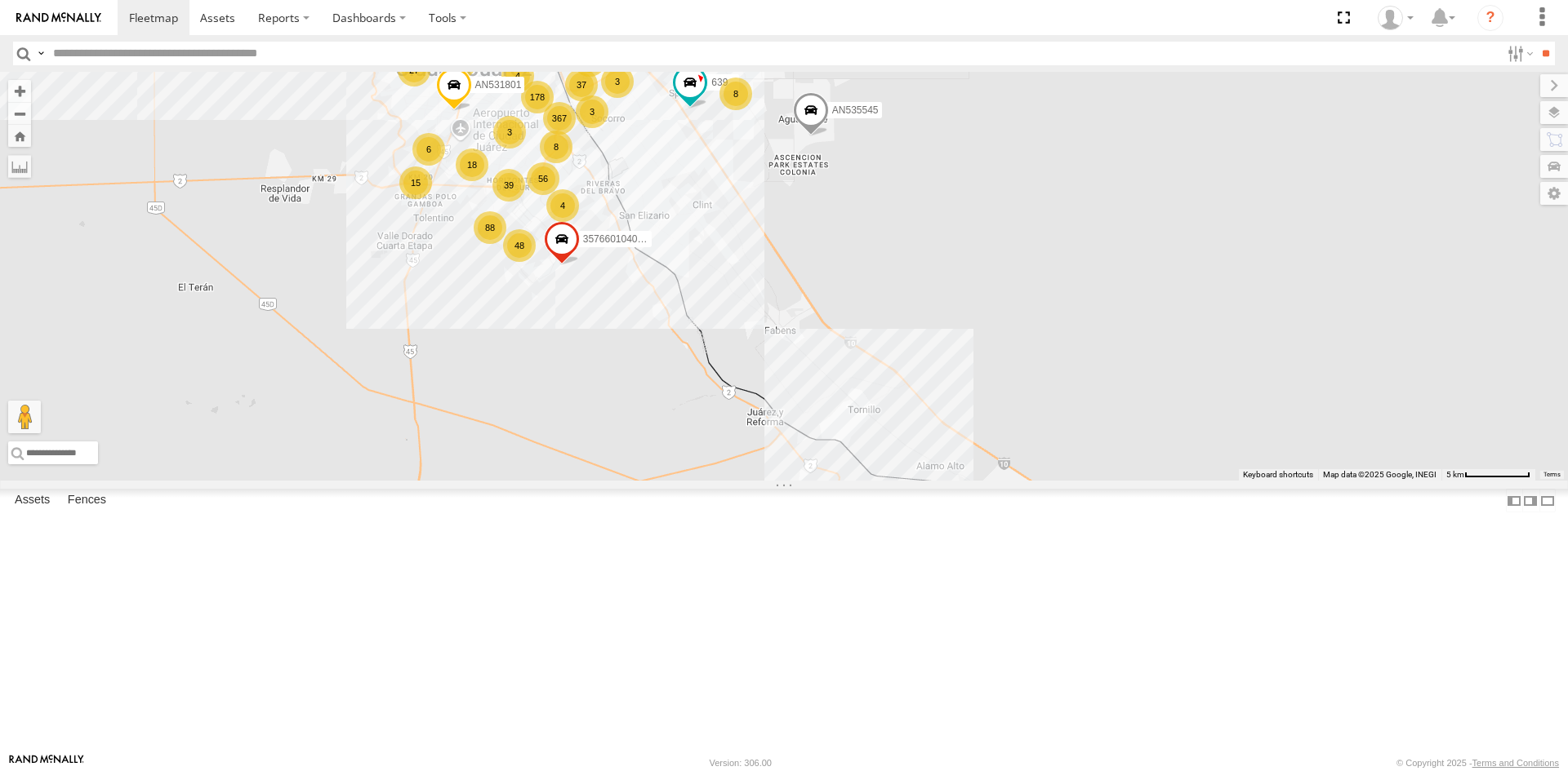
drag, startPoint x: 564, startPoint y: 277, endPoint x: 599, endPoint y: 353, distance: 83.7
click at [599, 353] on div "AN535203 AN531625 AN536178 015910001811580 ZJ535914 AN535917 F2771 AN538662 AN5…" at bounding box center [784, 276] width 1568 height 409
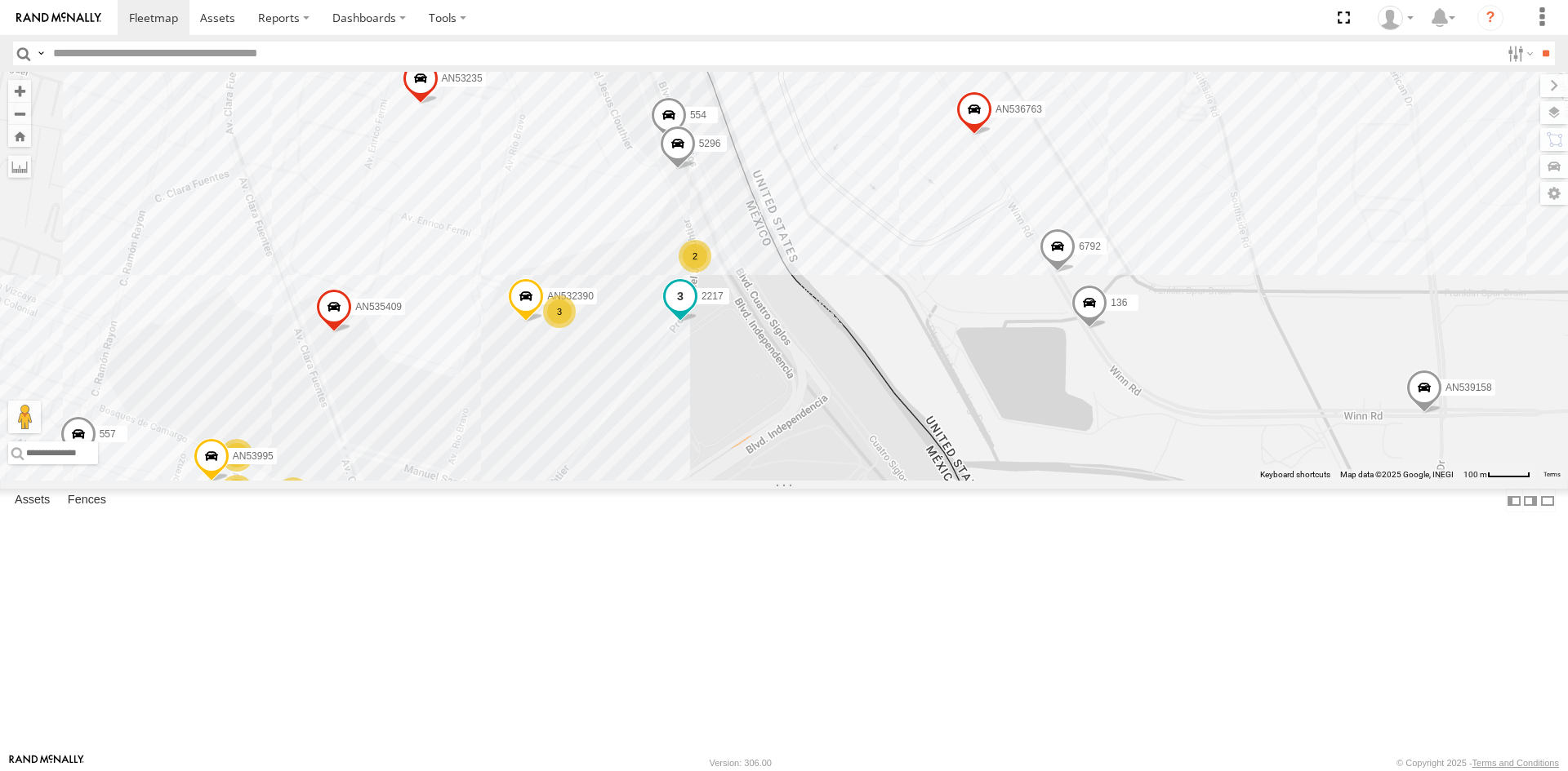
drag, startPoint x: 669, startPoint y: 323, endPoint x: 696, endPoint y: 426, distance: 106.5
click at [696, 426] on div "AN535203 AN531625 AN536178 015910001811580 ZJ535914 AN535917 F2771 AN538662 AN5…" at bounding box center [784, 276] width 1568 height 409
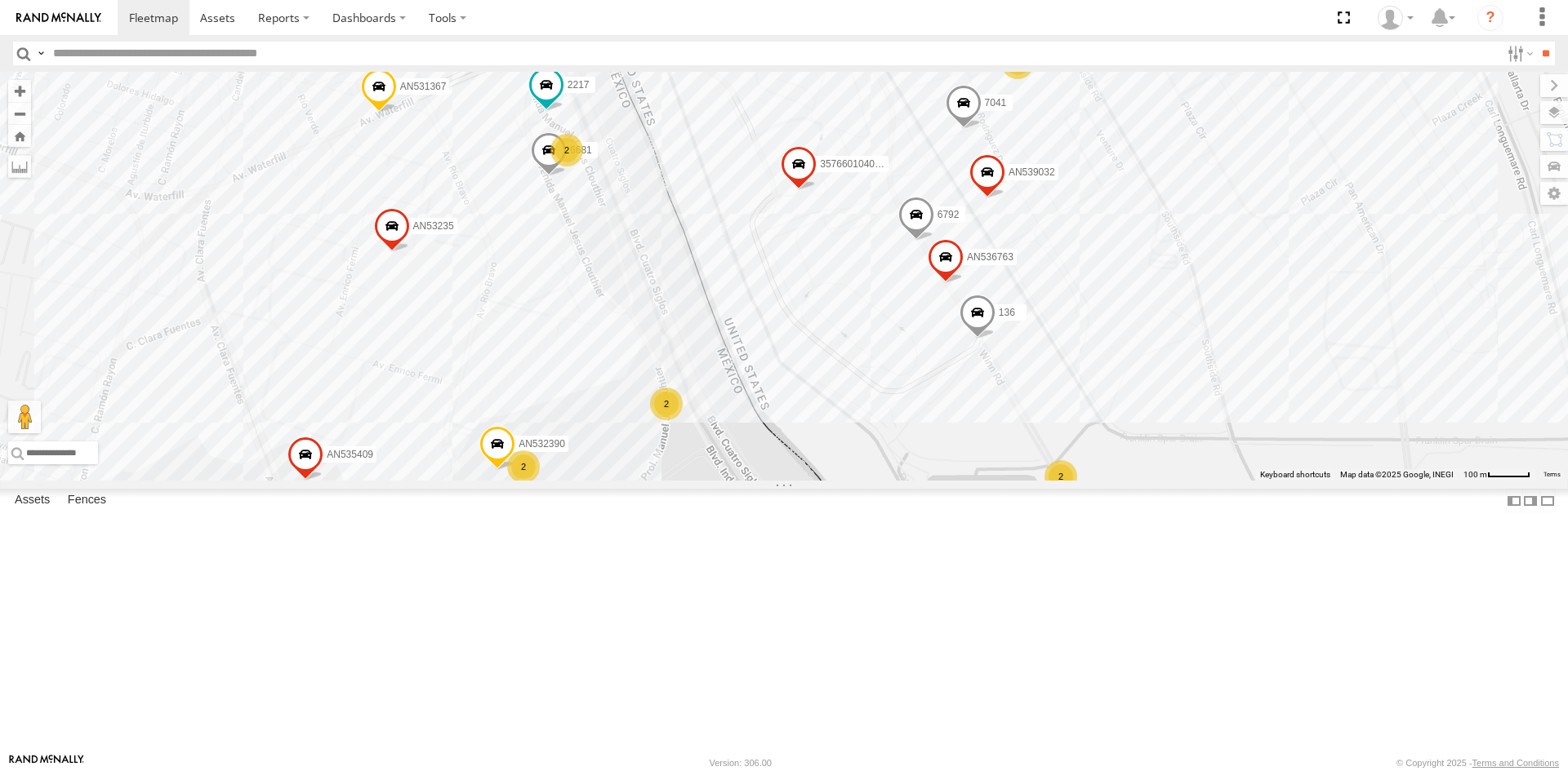
drag, startPoint x: 813, startPoint y: 449, endPoint x: 782, endPoint y: 569, distance: 123.9
click at [782, 481] on div "357660104096649 AN536763 AN532390 694 AN539032 AN53995 136 6792 6681 AN537156 7…" at bounding box center [784, 276] width 1568 height 409
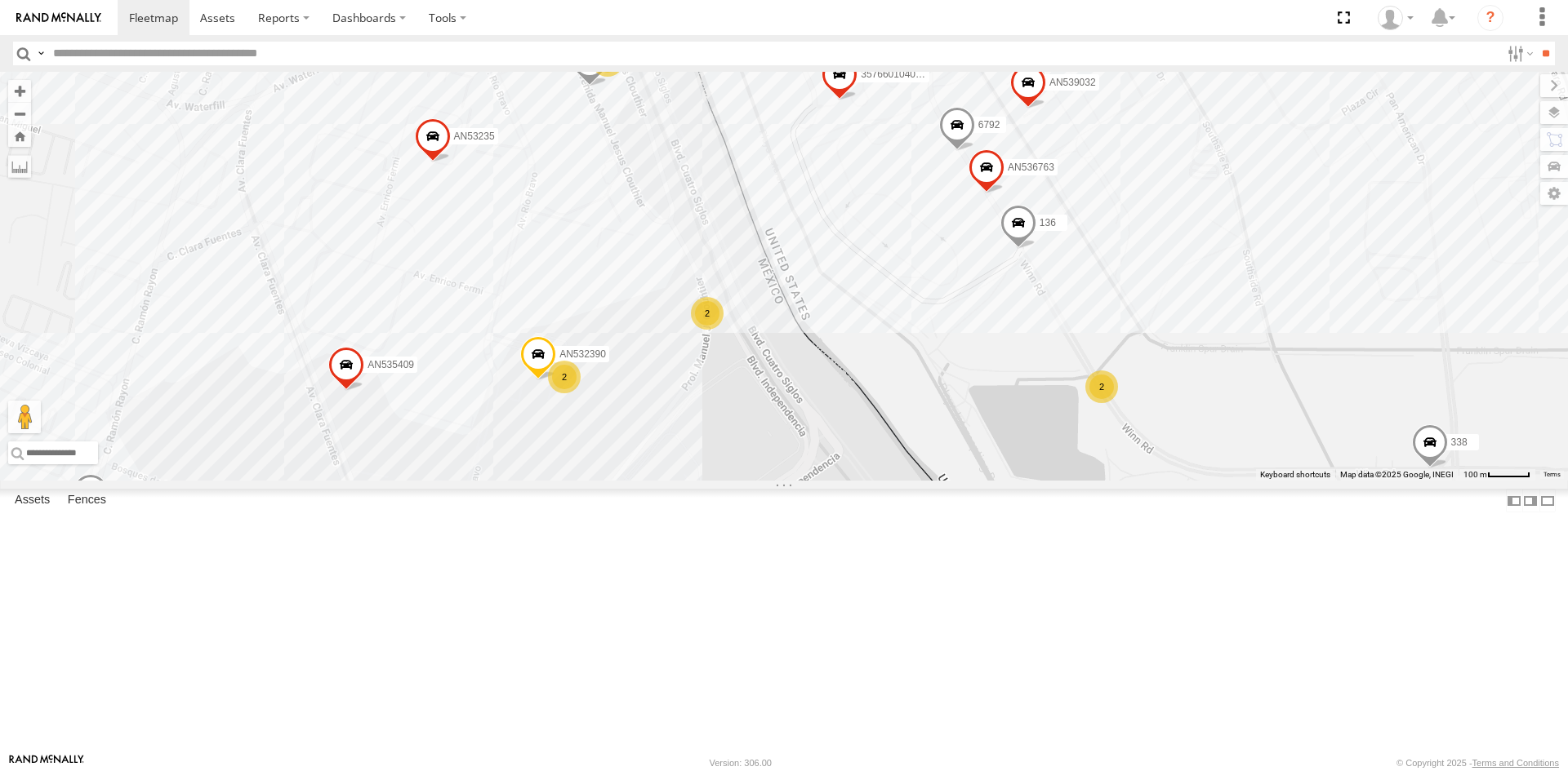
drag, startPoint x: 753, startPoint y: 560, endPoint x: 800, endPoint y: 459, distance: 111.4
click at [800, 462] on div "357660104096649 AN536763 AN532390 AN539032 AN53995 136 6792 6681 AN537156 7041 …" at bounding box center [784, 276] width 1568 height 409
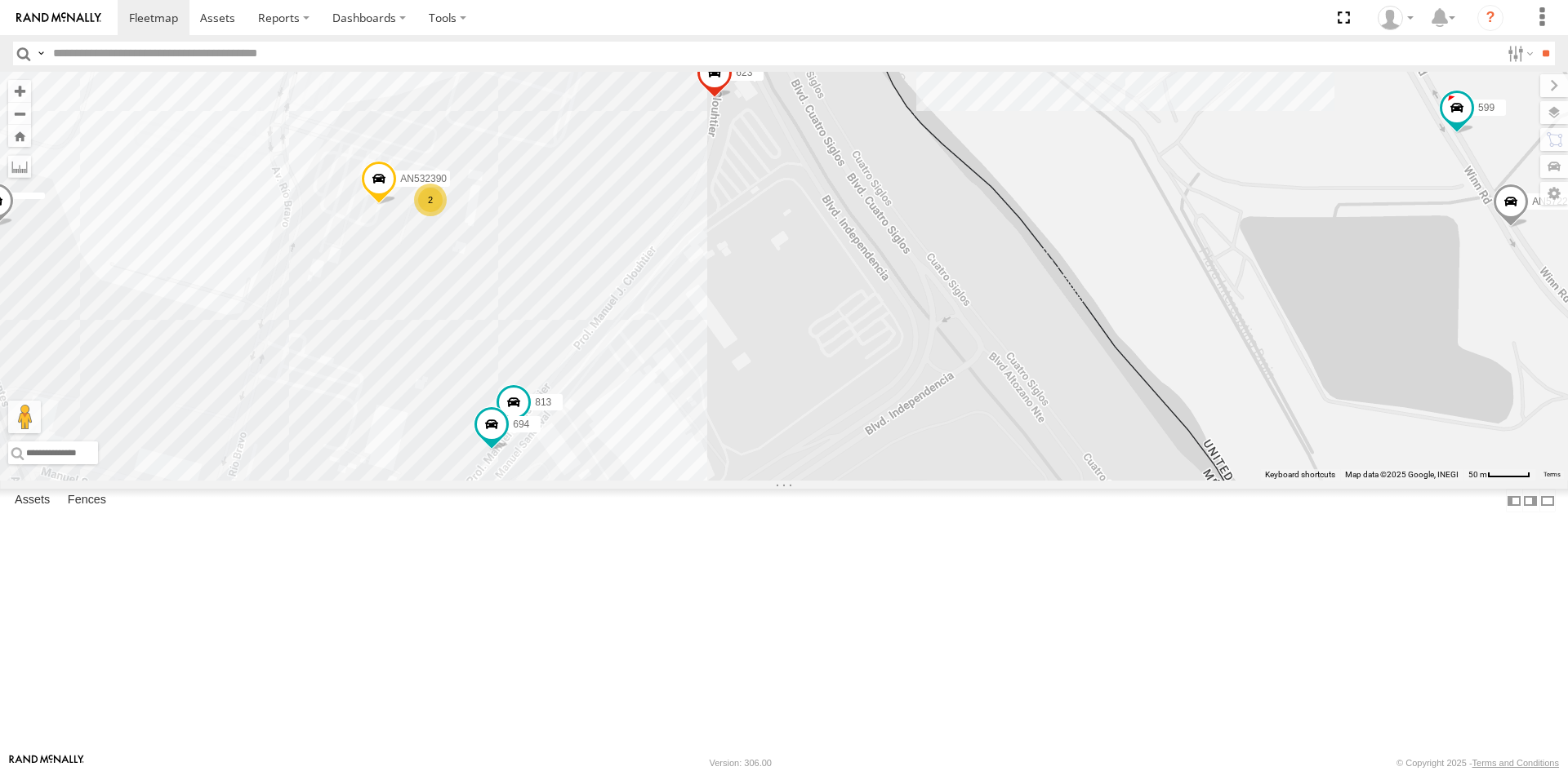
click at [939, 375] on div "3535 813 AN532390 694 599 AN532620 AN57222 623 6 6 5 5 2" at bounding box center [784, 276] width 1568 height 409
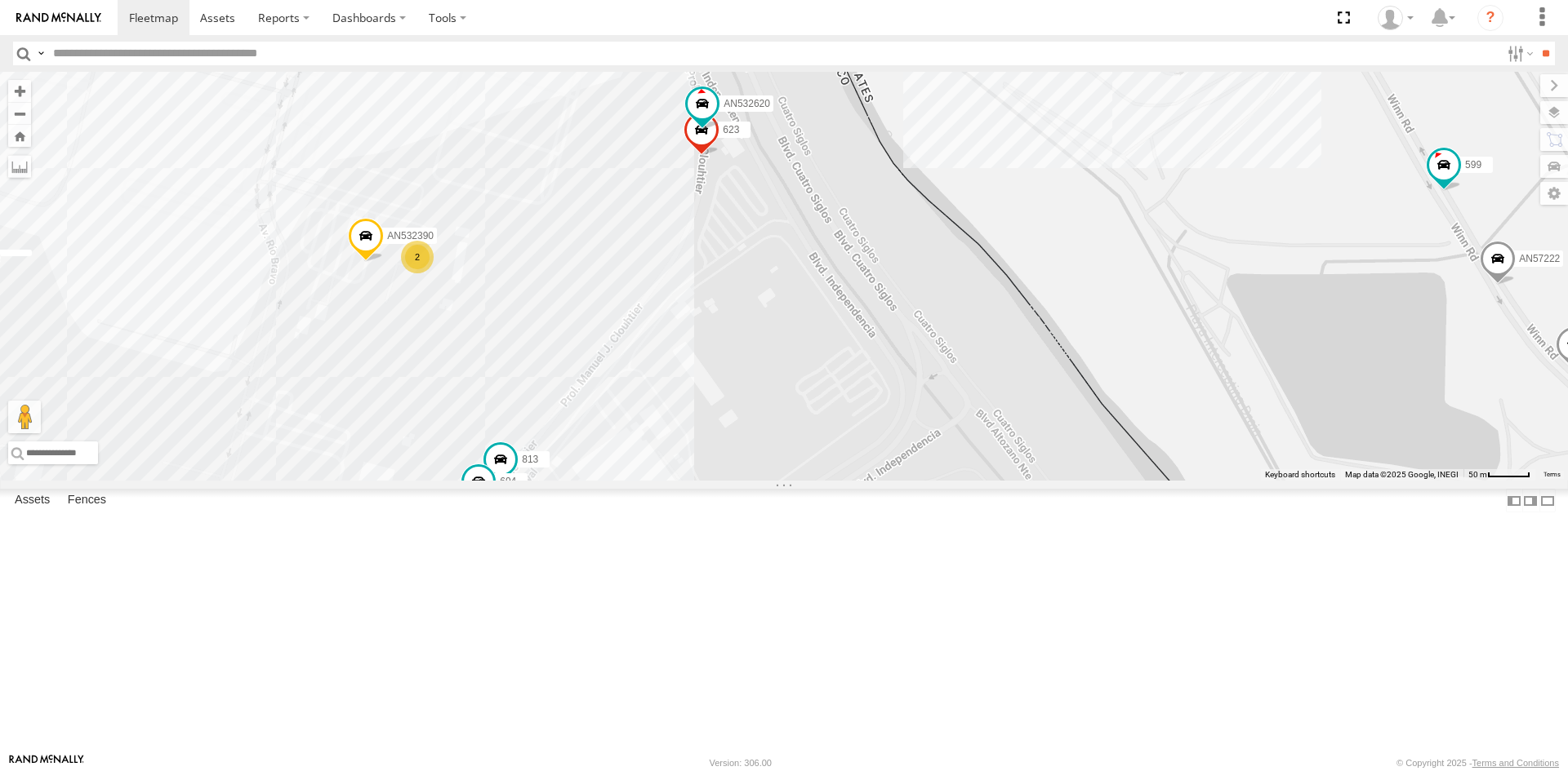
drag, startPoint x: 864, startPoint y: 375, endPoint x: 800, endPoint y: 551, distance: 187.3
click at [800, 481] on div "3535 813 AN532390 694 599 AN532620 AN57222 623 6 6 5 5 2" at bounding box center [784, 276] width 1568 height 409
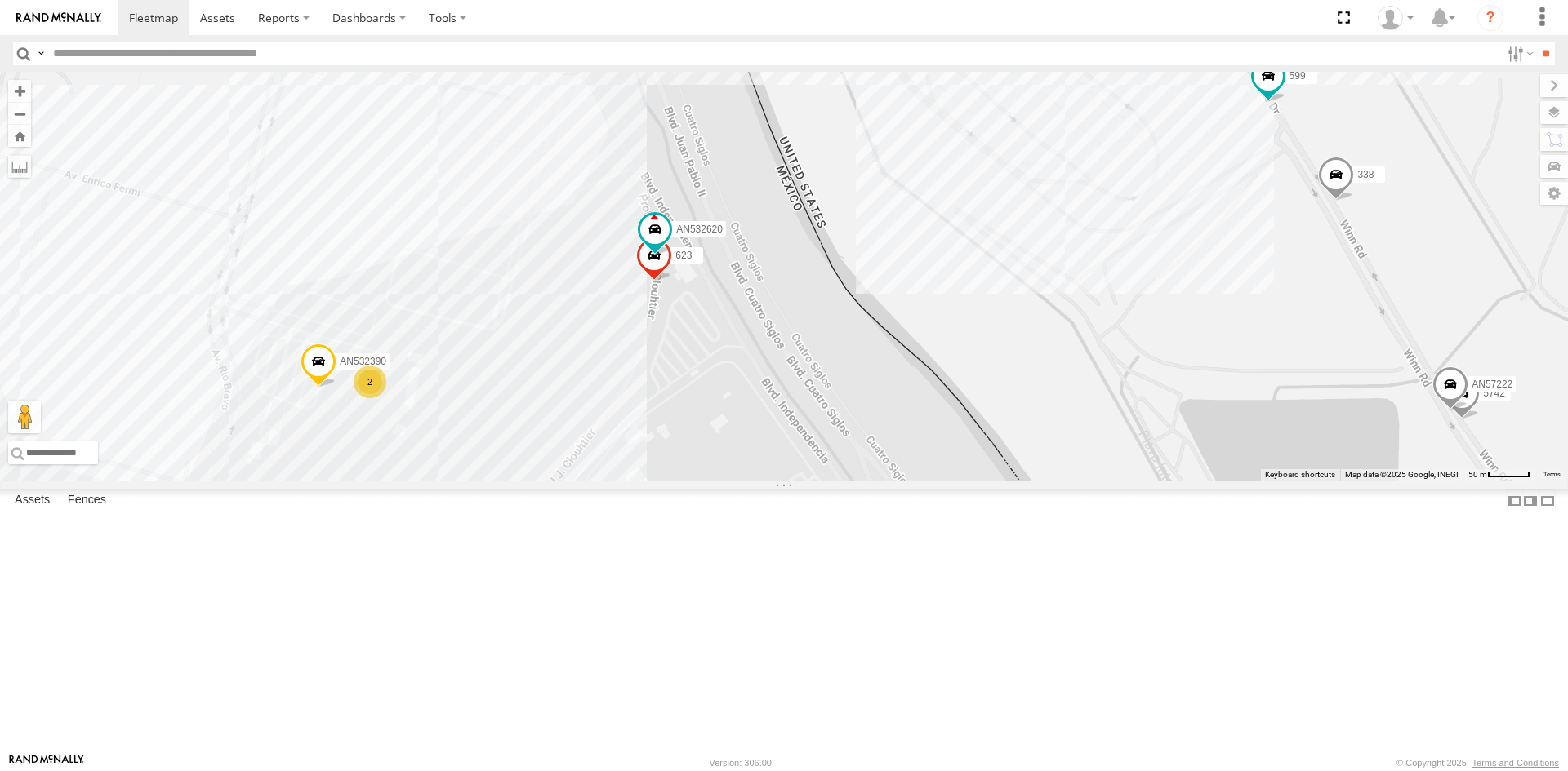
drag, startPoint x: 694, startPoint y: 577, endPoint x: 700, endPoint y: 594, distance: 18.0
click at [700, 481] on div "AN536763 813 AN532390 694 5742 599 136 AN532620 AN57222 623 338 AN53235 2" at bounding box center [784, 276] width 1568 height 409
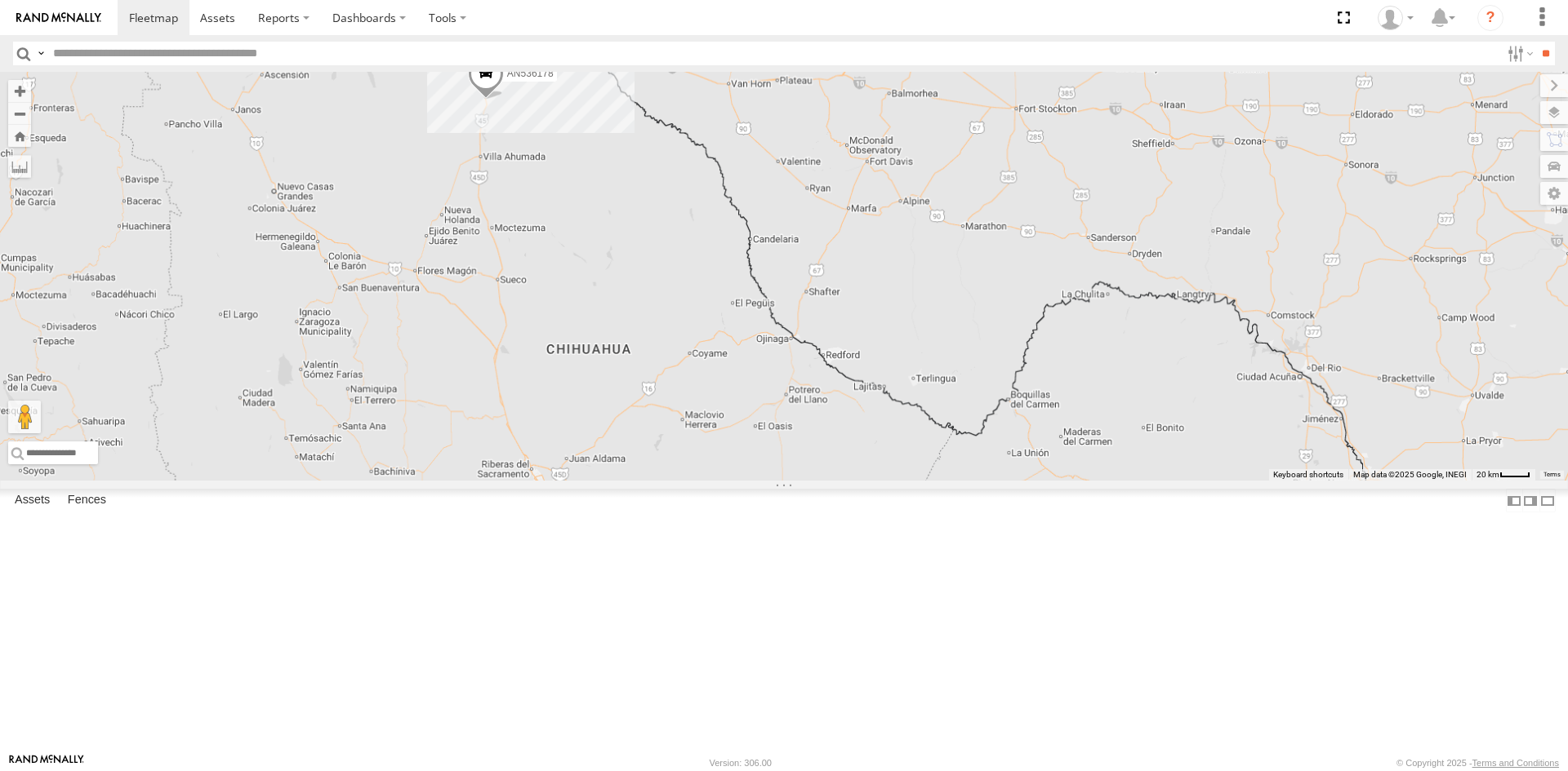
drag, startPoint x: 653, startPoint y: 244, endPoint x: 705, endPoint y: 421, distance: 184.5
click at [705, 421] on div "AN535203 AN531625 AN536178 015910001811580 ZJ535914 AN535917 F2771 AN533897 AN5…" at bounding box center [784, 276] width 1568 height 409
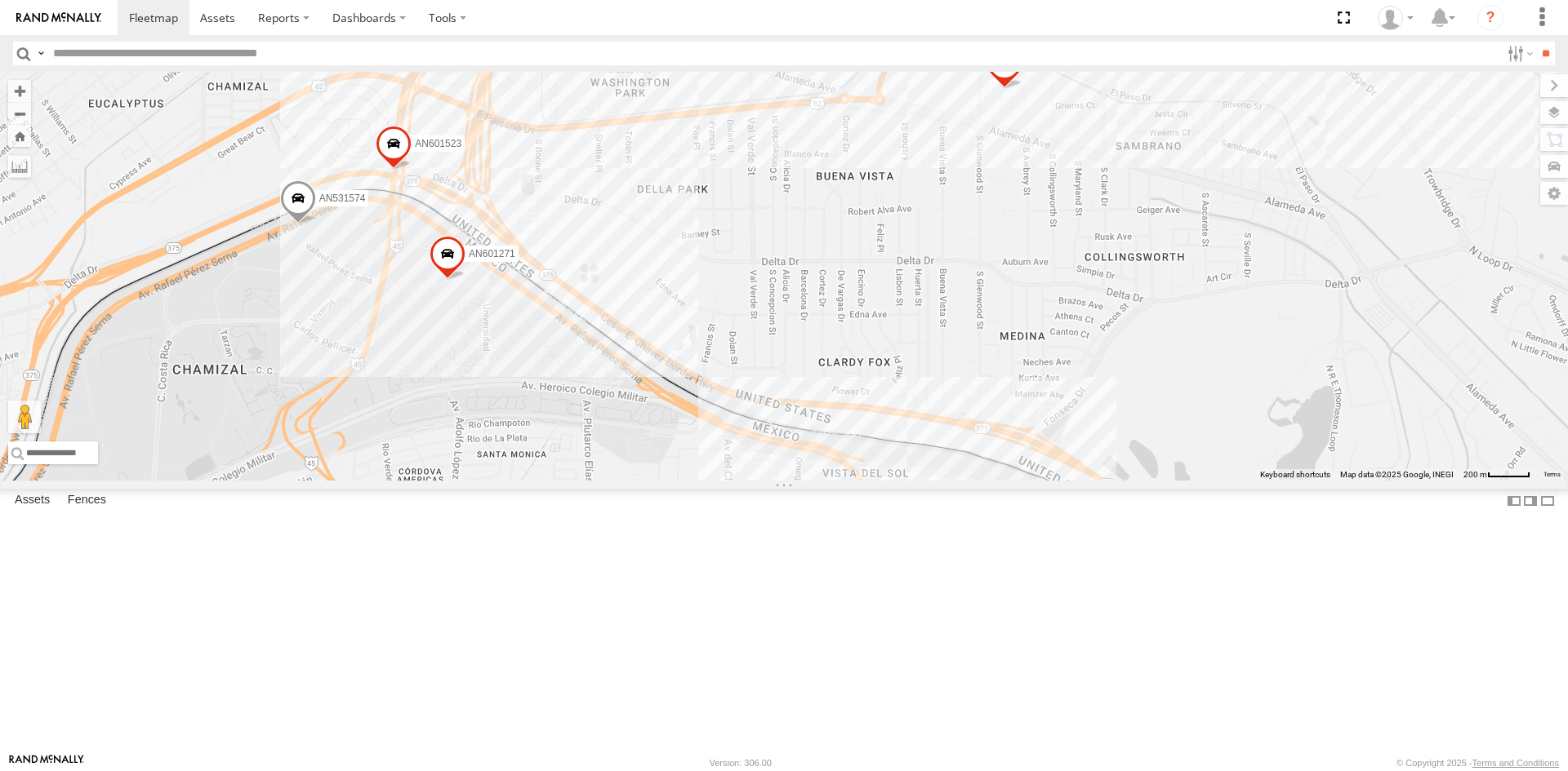
drag, startPoint x: 685, startPoint y: 438, endPoint x: 880, endPoint y: 159, distance: 340.4
click at [880, 161] on div "AN535203 AN531625 AN536178 015910001811580 ZJ535914 AN535917 F2771 AN533897 AN5…" at bounding box center [784, 276] width 1568 height 409
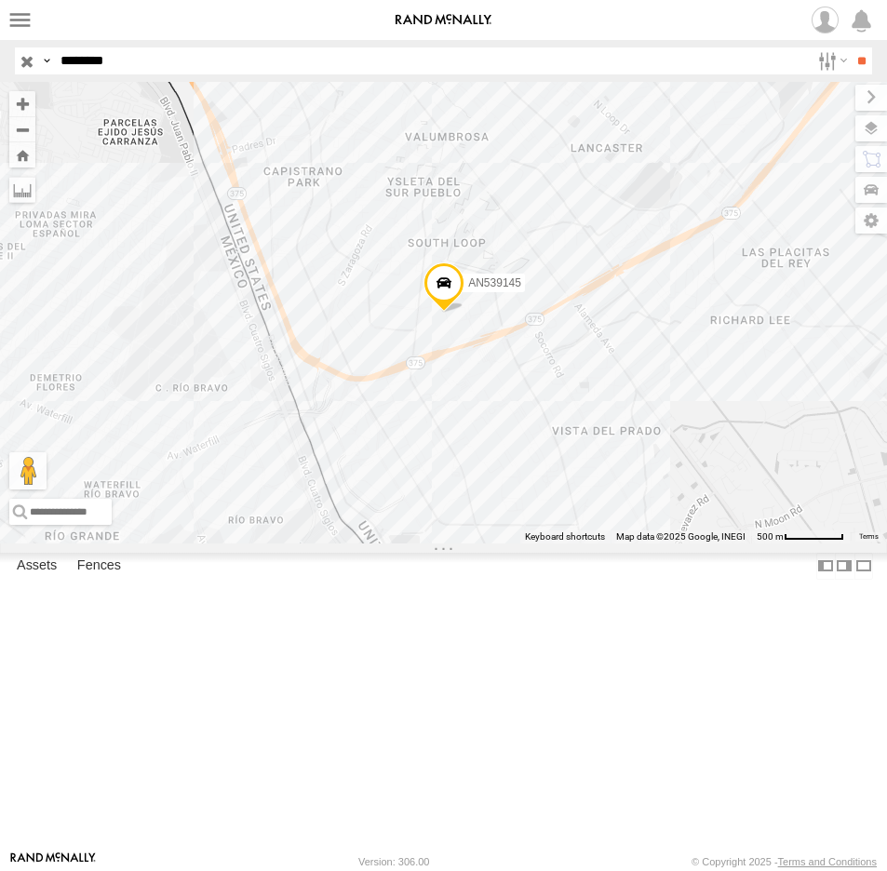
drag, startPoint x: 131, startPoint y: 60, endPoint x: -122, endPoint y: 69, distance: 253.3
click at [0, 69] on html at bounding box center [443, 435] width 887 height 871
click at [851, 47] on input "**" at bounding box center [861, 60] width 21 height 27
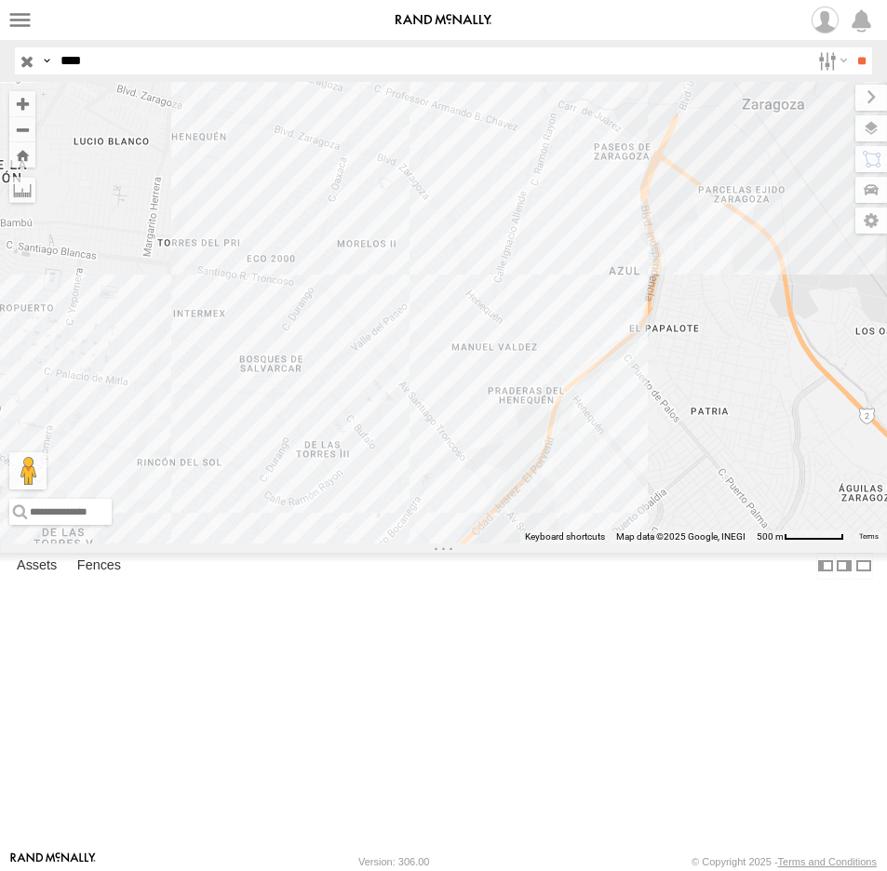
drag, startPoint x: 132, startPoint y: 63, endPoint x: -28, endPoint y: 62, distance: 160.1
click at [0, 62] on html at bounding box center [443, 435] width 887 height 871
click at [851, 47] on input "**" at bounding box center [861, 60] width 21 height 27
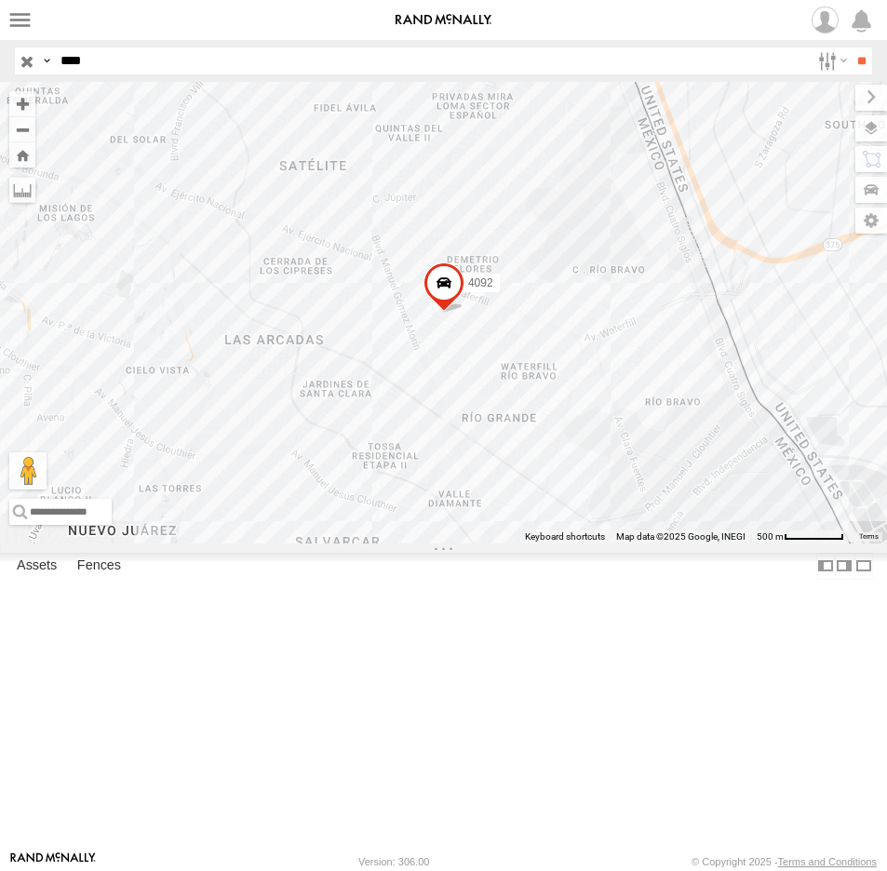
drag, startPoint x: 110, startPoint y: 62, endPoint x: 4, endPoint y: 70, distance: 106.3
click at [4, 70] on header "Search Query Asset ID Asset Label Registration Manufacturer Model VIN Job ID IP" at bounding box center [443, 61] width 887 height 42
click at [851, 47] on input "**" at bounding box center [861, 60] width 21 height 27
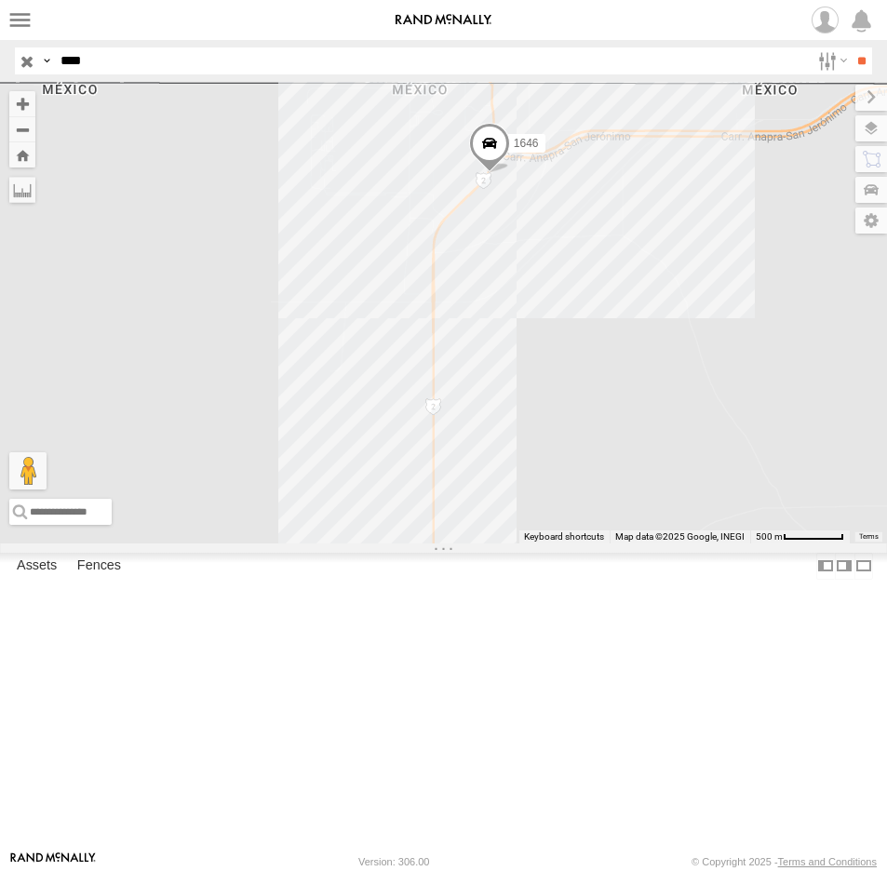
drag, startPoint x: 132, startPoint y: 65, endPoint x: -81, endPoint y: 67, distance: 213.1
click at [0, 67] on html at bounding box center [443, 435] width 887 height 871
click at [851, 47] on input "**" at bounding box center [861, 60] width 21 height 27
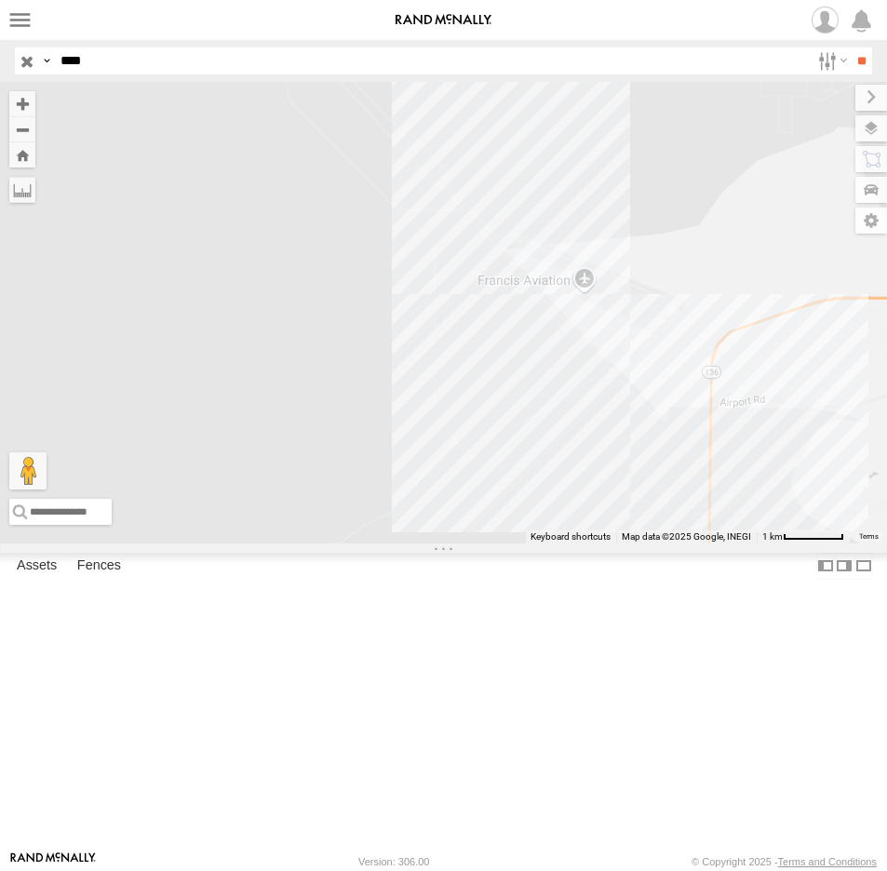
drag, startPoint x: 167, startPoint y: 56, endPoint x: -47, endPoint y: 60, distance: 215.0
click at [0, 60] on html at bounding box center [443, 435] width 887 height 871
type input "****"
click at [136, 57] on input "****" at bounding box center [431, 60] width 757 height 27
click at [851, 47] on input "**" at bounding box center [861, 60] width 21 height 27
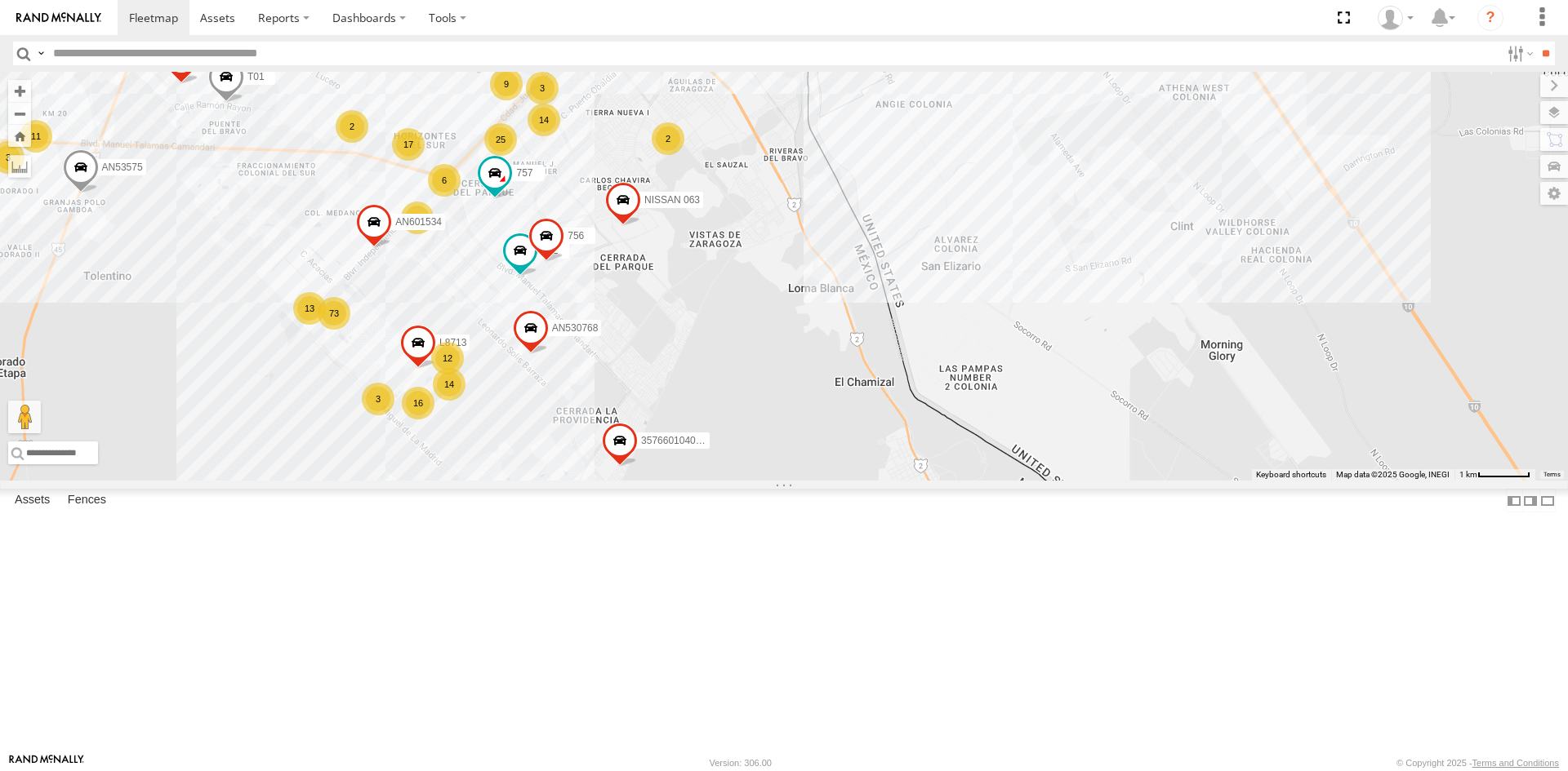
drag, startPoint x: 730, startPoint y: 240, endPoint x: 791, endPoint y: 528, distance: 294.4
click at [791, 481] on div "AN535203 AN531625 015910001811580 ZJ535914 AN535917 F2771 AN538662 14 73 14 15 …" at bounding box center [784, 276] width 1568 height 409
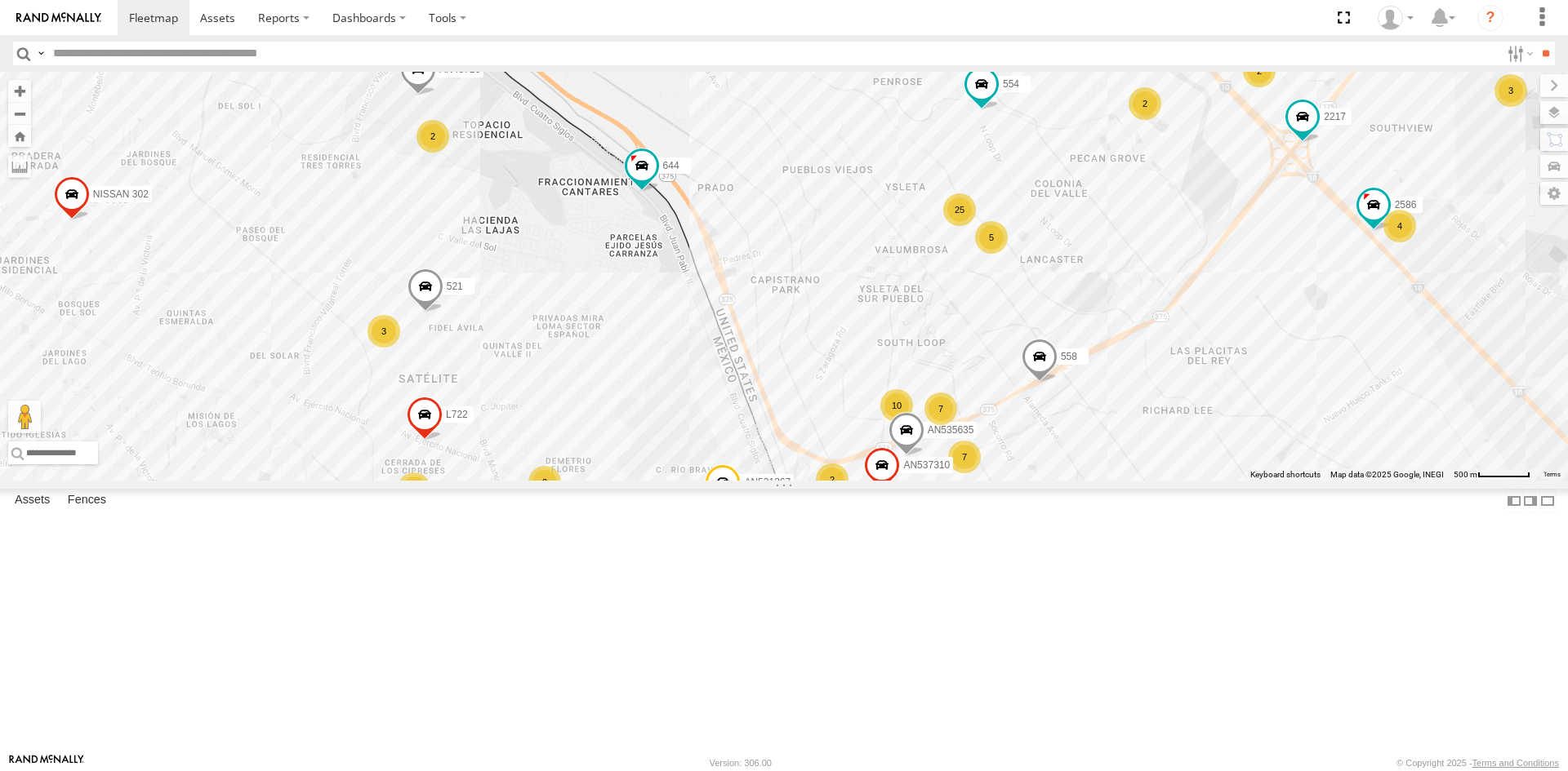
drag, startPoint x: 759, startPoint y: 468, endPoint x: 758, endPoint y: 299, distance: 169.0
click at [758, 303] on div "AN535203 AN531625 015910001811580 ZJ535914 AN535917 F2771 AN538662 AN53575 AN53…" at bounding box center [784, 276] width 1568 height 409
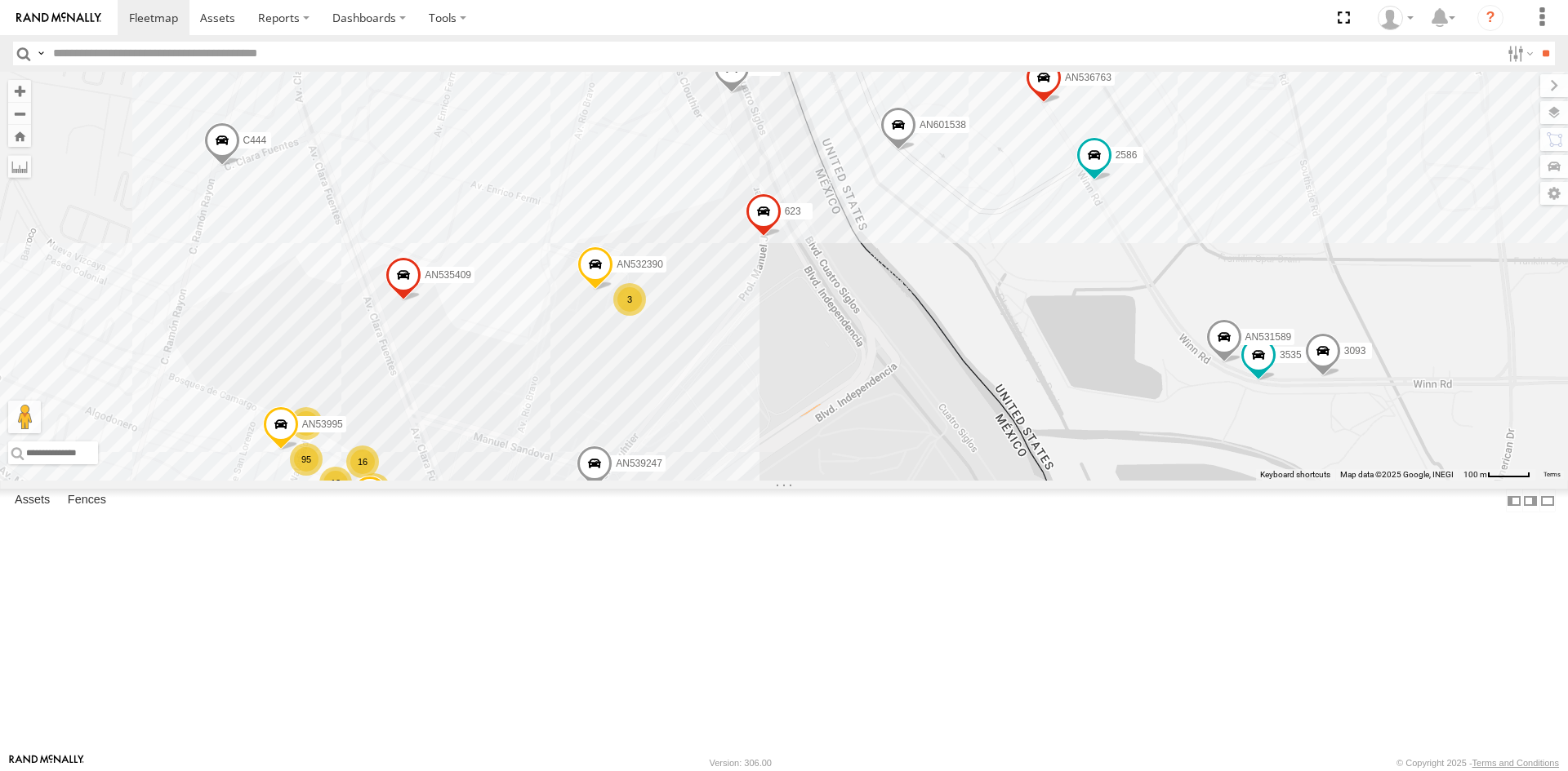
drag, startPoint x: 779, startPoint y: 443, endPoint x: 796, endPoint y: 476, distance: 37.1
click at [796, 476] on div "AN535203 AN531625 AN535566 015910001811580 ZJ535914 F2771 AN533897 8662 AN53166…" at bounding box center [784, 276] width 1568 height 409
